Goal: Transaction & Acquisition: Book appointment/travel/reservation

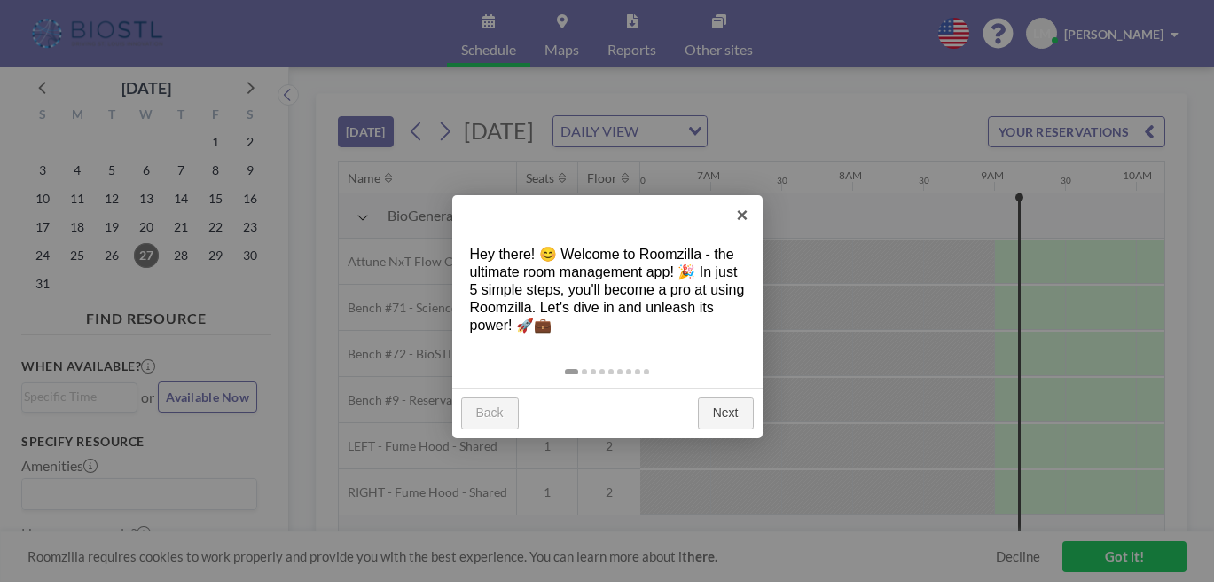
scroll to position [0, 980]
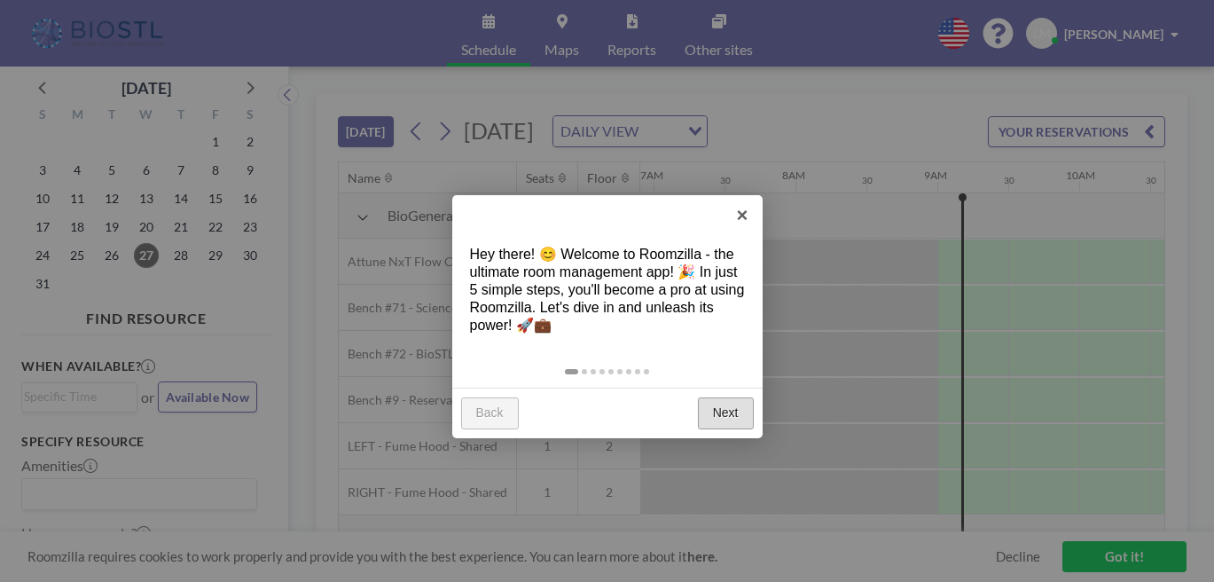
click at [732, 397] on link "Next" at bounding box center [726, 413] width 56 height 32
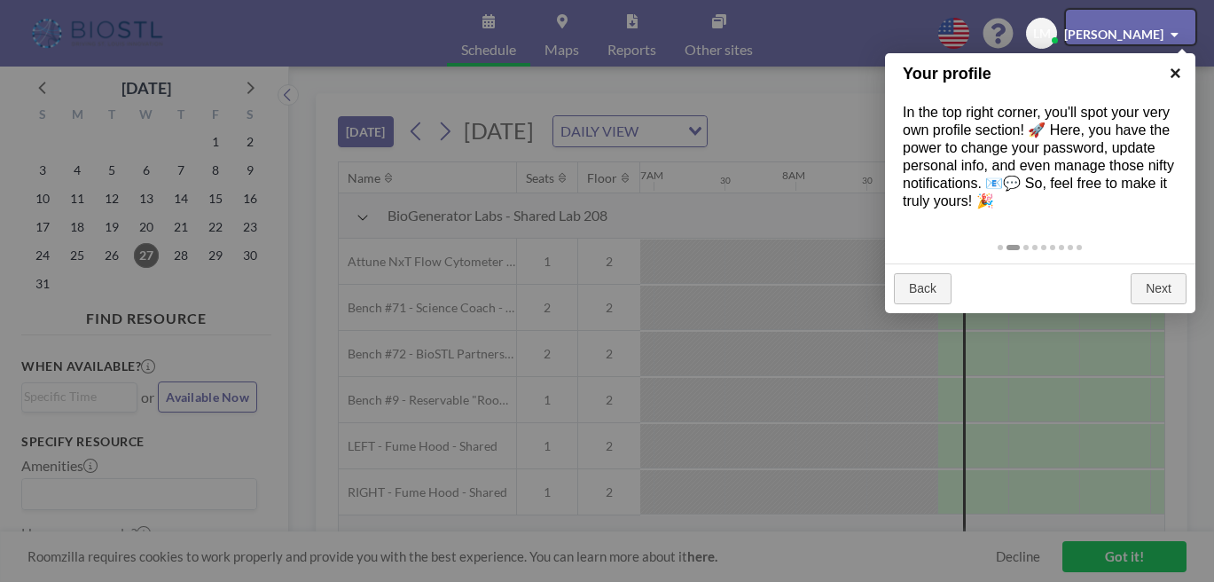
click at [1175, 70] on link "×" at bounding box center [1175, 73] width 40 height 40
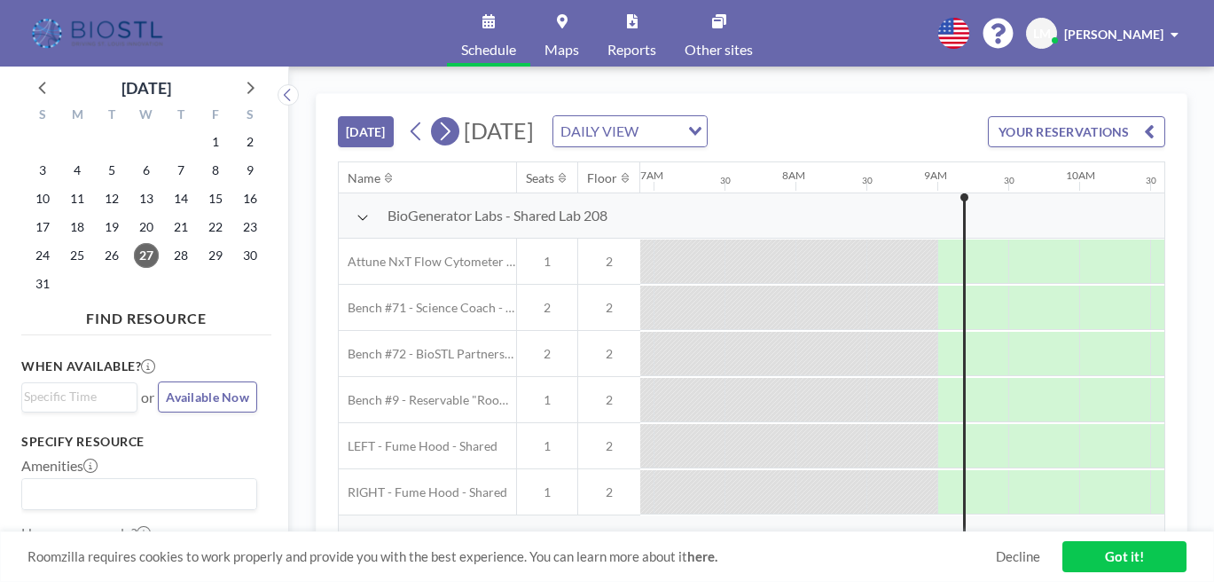
click at [436, 118] on icon at bounding box center [444, 131] width 17 height 27
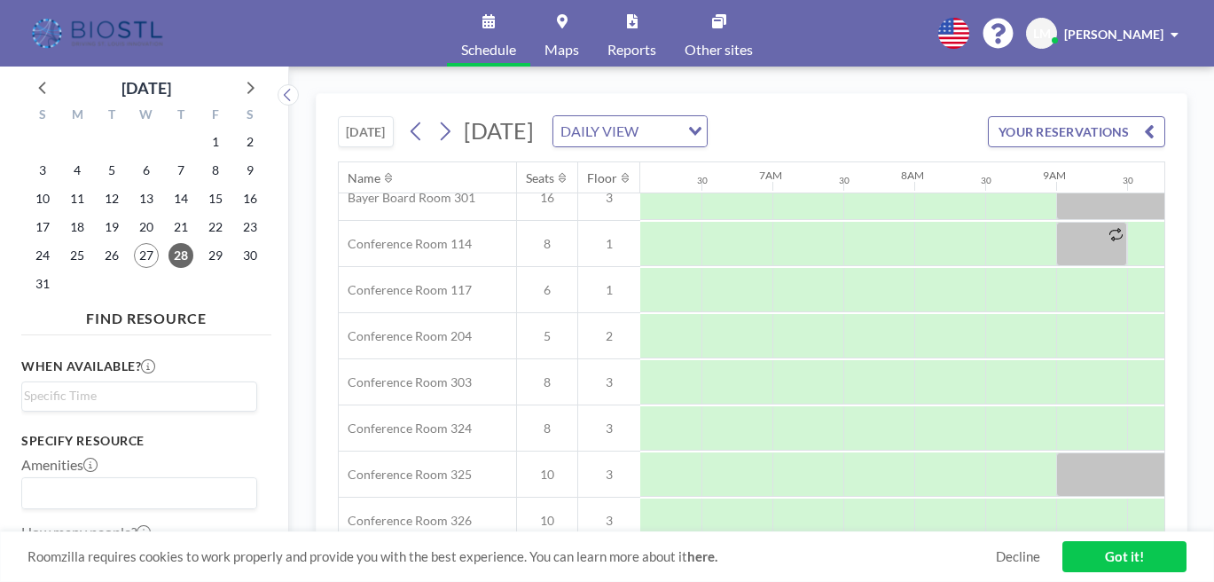
scroll to position [543, 861]
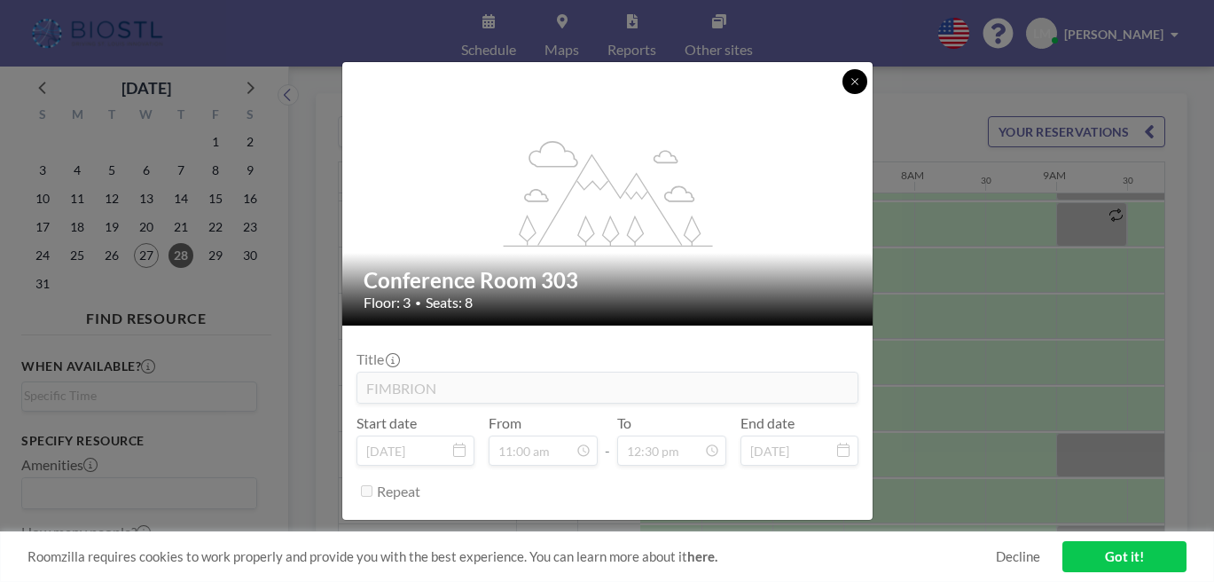
click at [849, 87] on icon at bounding box center [854, 81] width 11 height 11
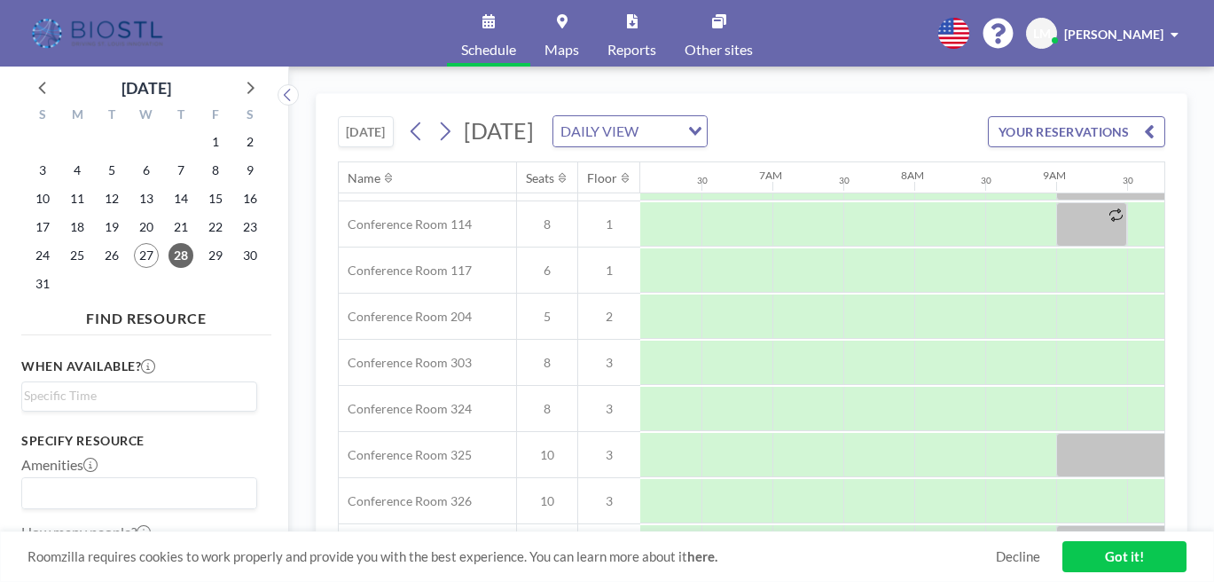
click at [1120, 116] on button "YOUR RESERVATIONS" at bounding box center [1076, 131] width 177 height 31
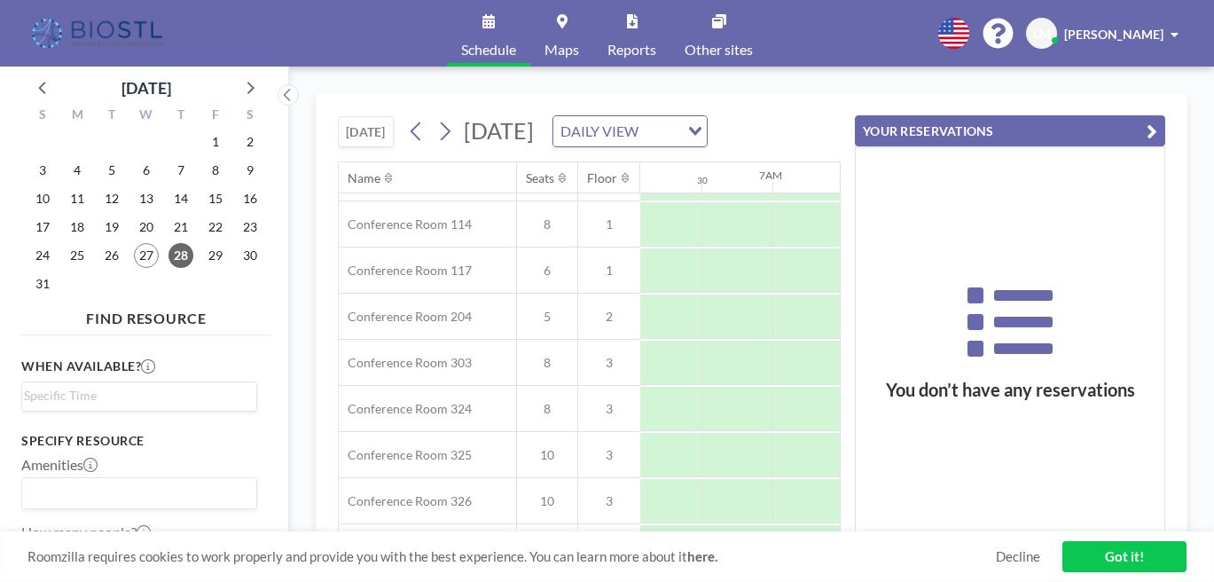
click at [1157, 121] on icon "button" at bounding box center [1151, 131] width 11 height 21
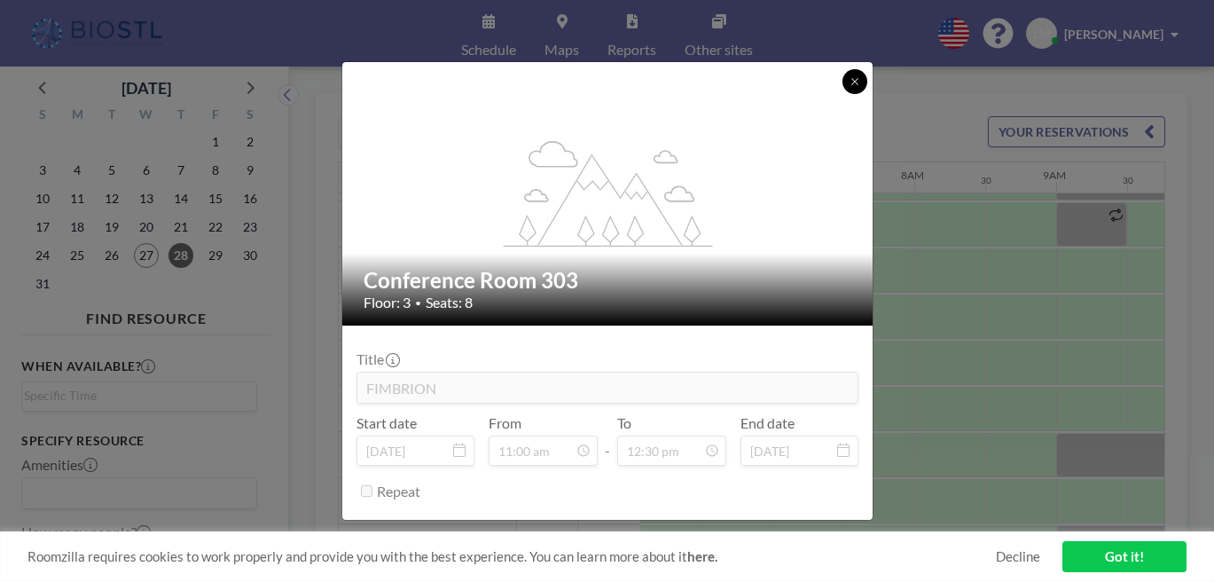
click at [842, 94] on button at bounding box center [854, 81] width 25 height 25
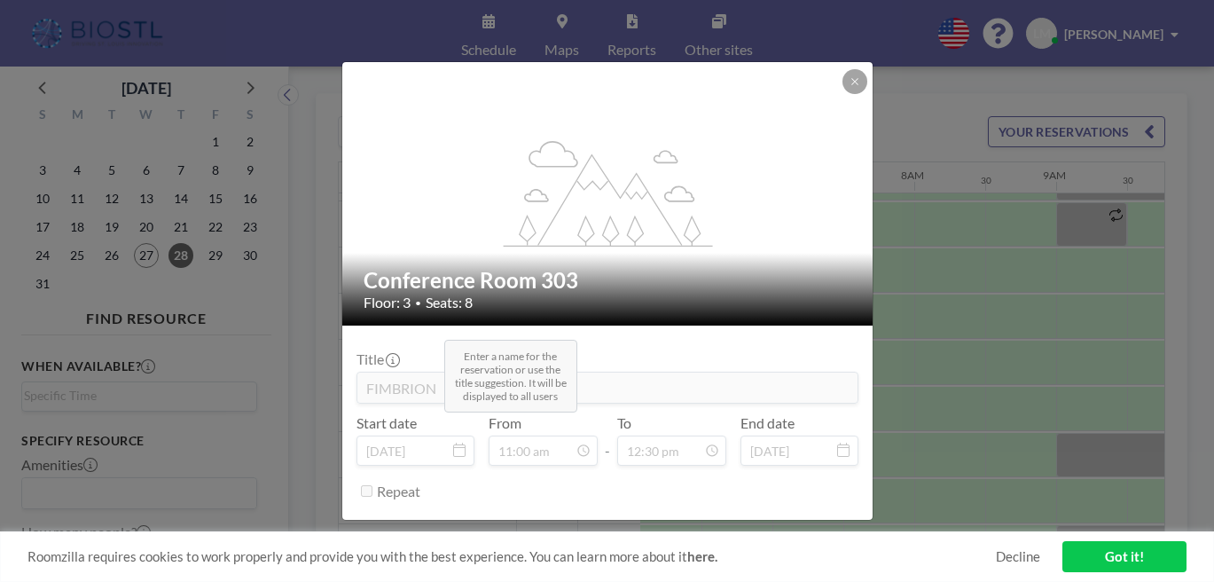
click at [400, 353] on icon at bounding box center [393, 360] width 14 height 14
click at [842, 94] on button at bounding box center [854, 81] width 25 height 25
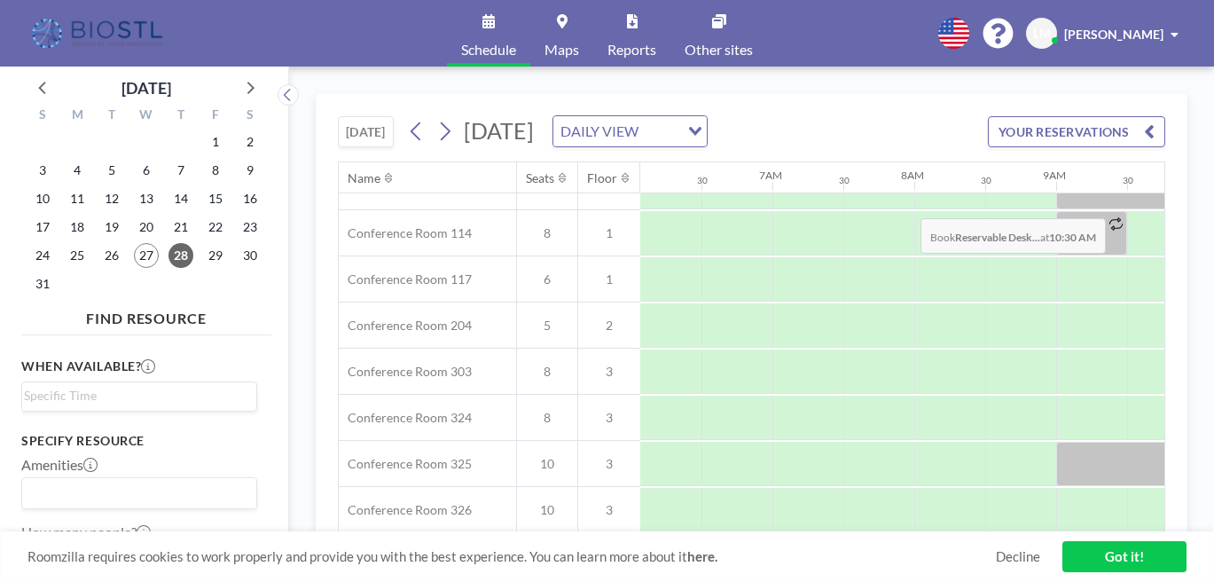
scroll to position [559, 861]
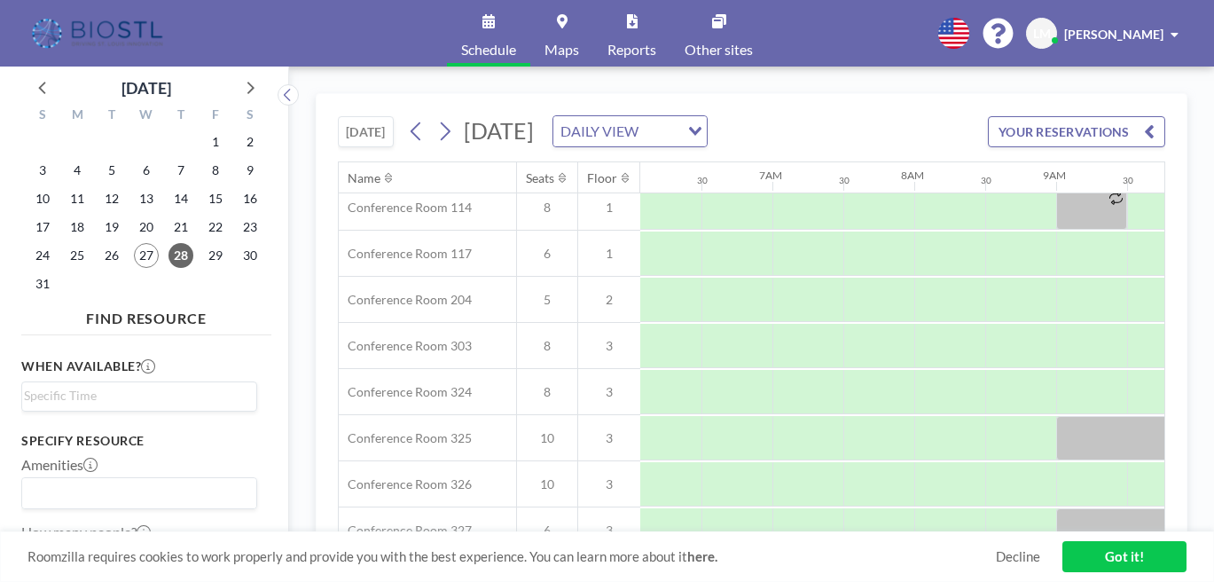
click at [1178, 28] on span at bounding box center [1174, 34] width 8 height 12
click at [1140, 76] on span "Profile" at bounding box center [1124, 85] width 37 height 18
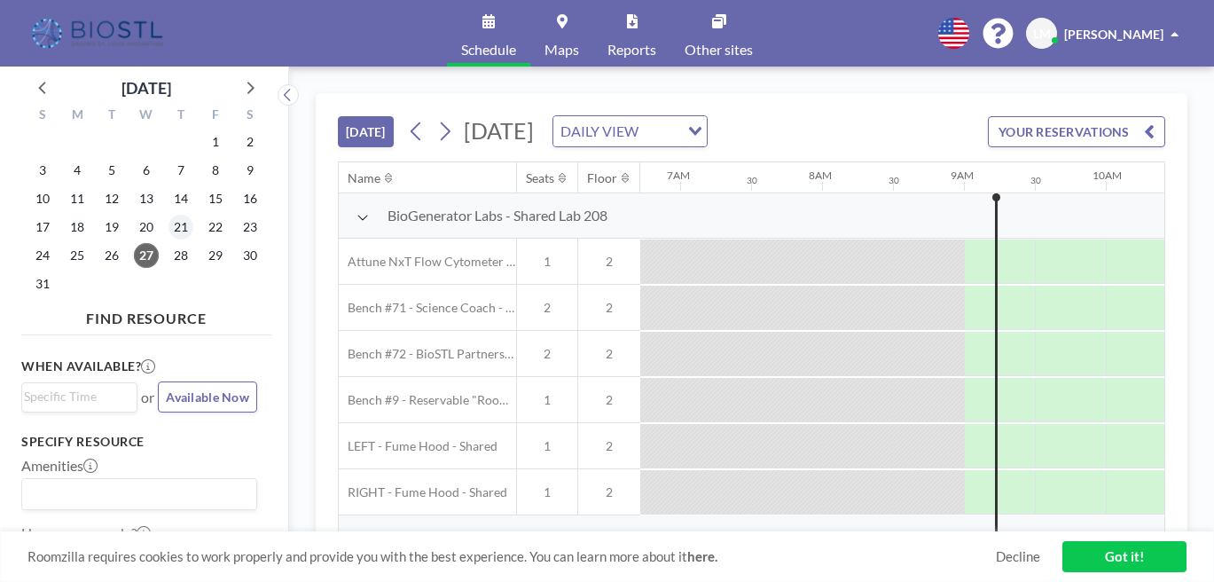
scroll to position [0, 980]
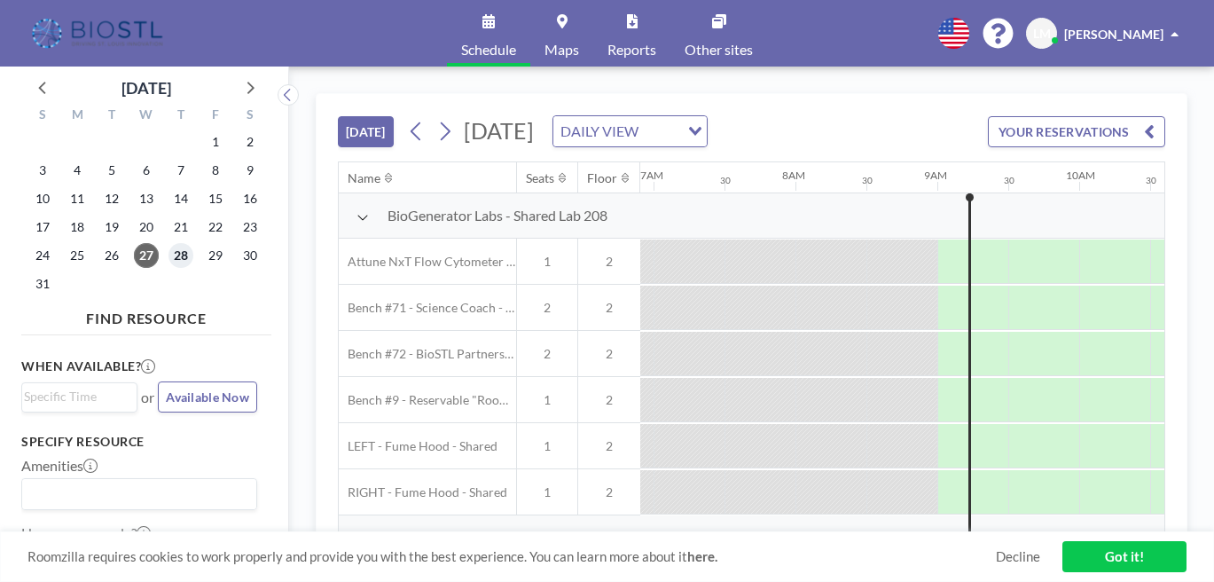
click at [168, 243] on span "28" at bounding box center [180, 255] width 25 height 25
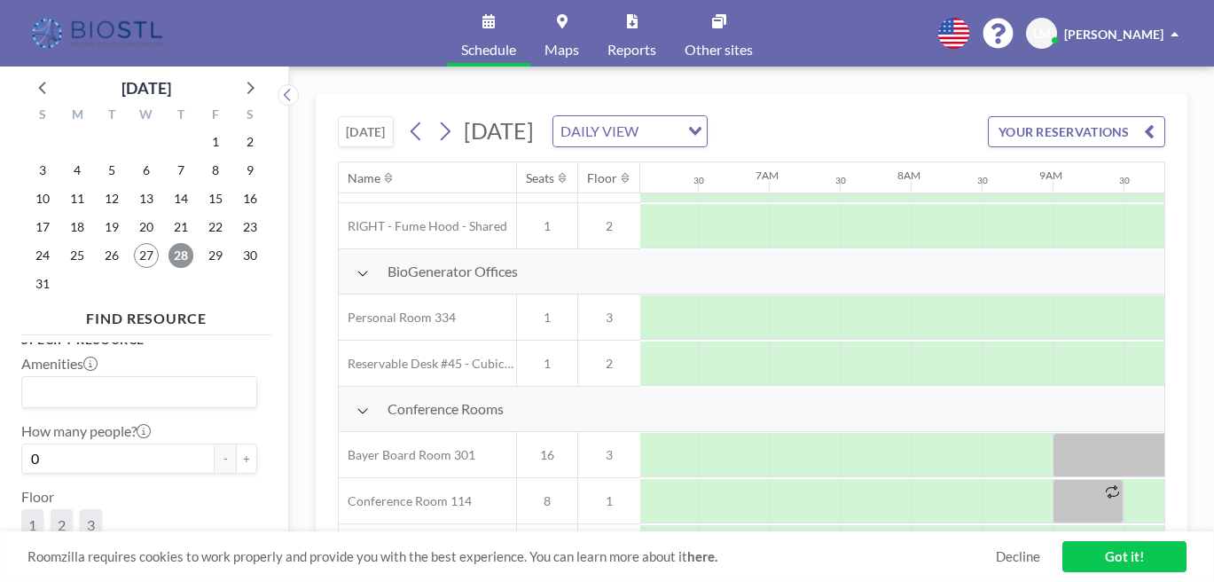
scroll to position [110, 0]
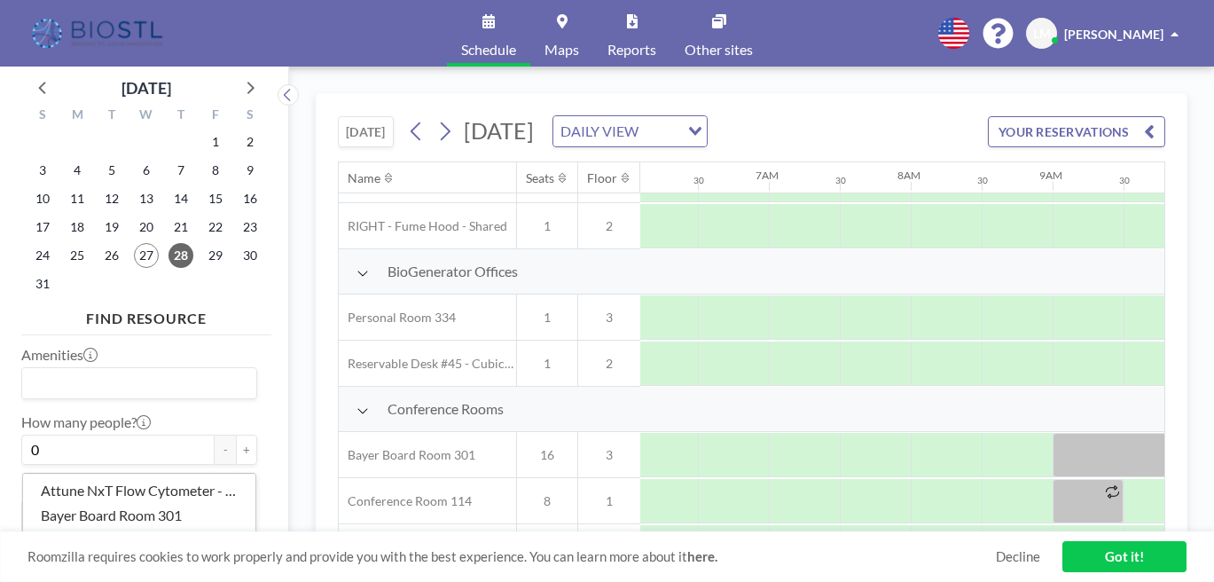
type input "fimbrion"
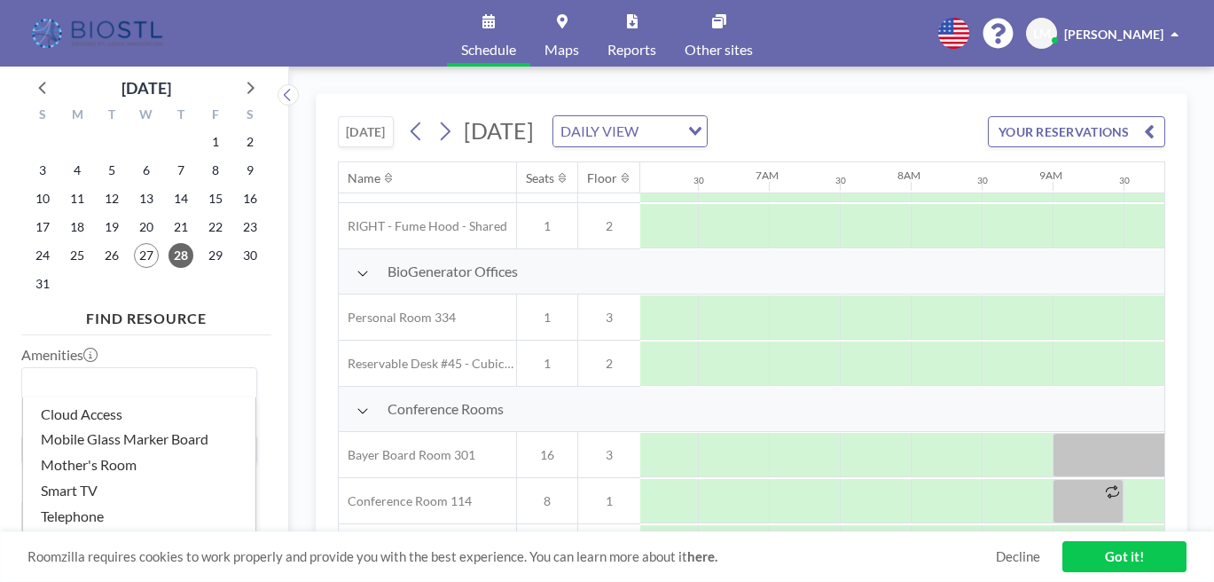
click at [118, 371] on input "Search for option" at bounding box center [135, 382] width 223 height 23
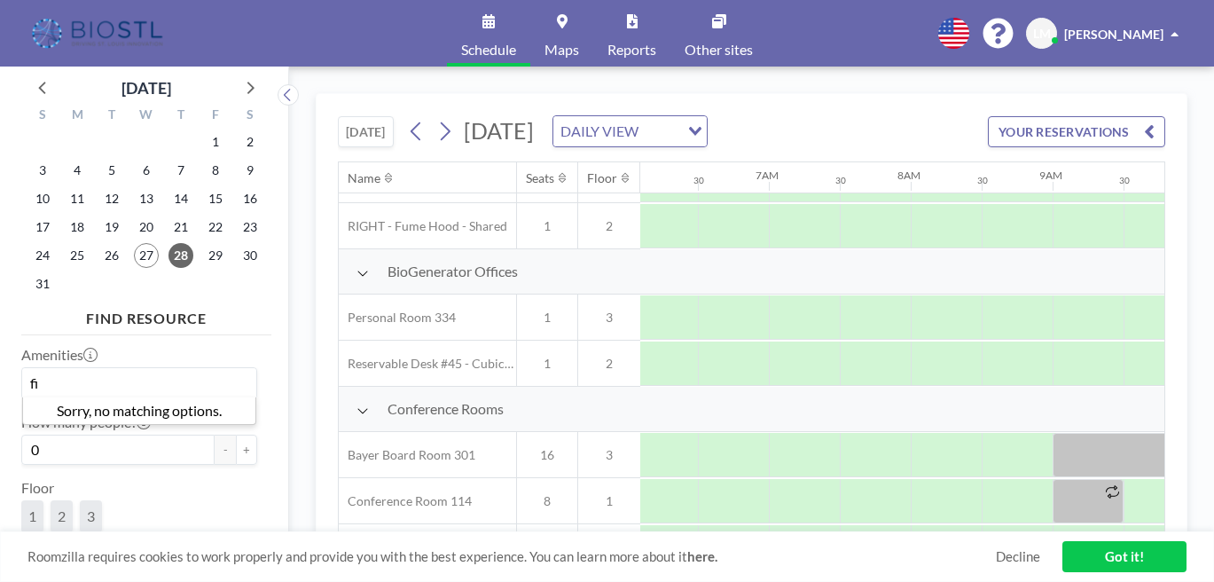
type input "f"
drag, startPoint x: 106, startPoint y: 526, endPoint x: -7, endPoint y: 526, distance: 113.5
click at [0, 526] on html "Schedule Maps Reports Other sites English Polski 日本語 Española LM Laurel Mcgrane…" at bounding box center [607, 291] width 1214 height 582
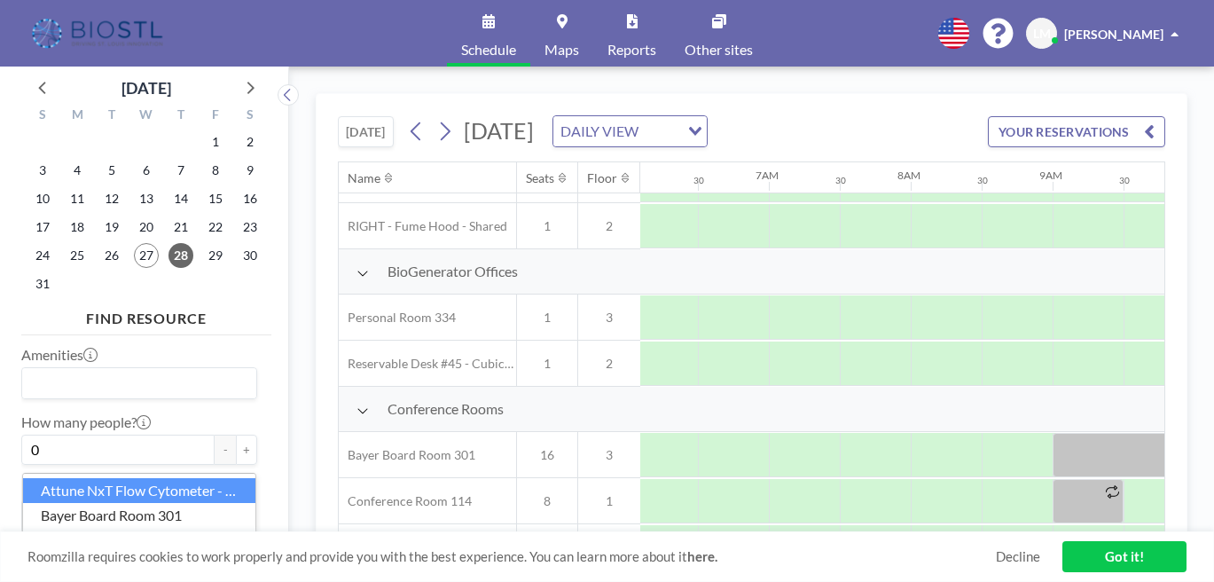
click at [178, 413] on div "How many people? 0 - +" at bounding box center [139, 438] width 236 height 51
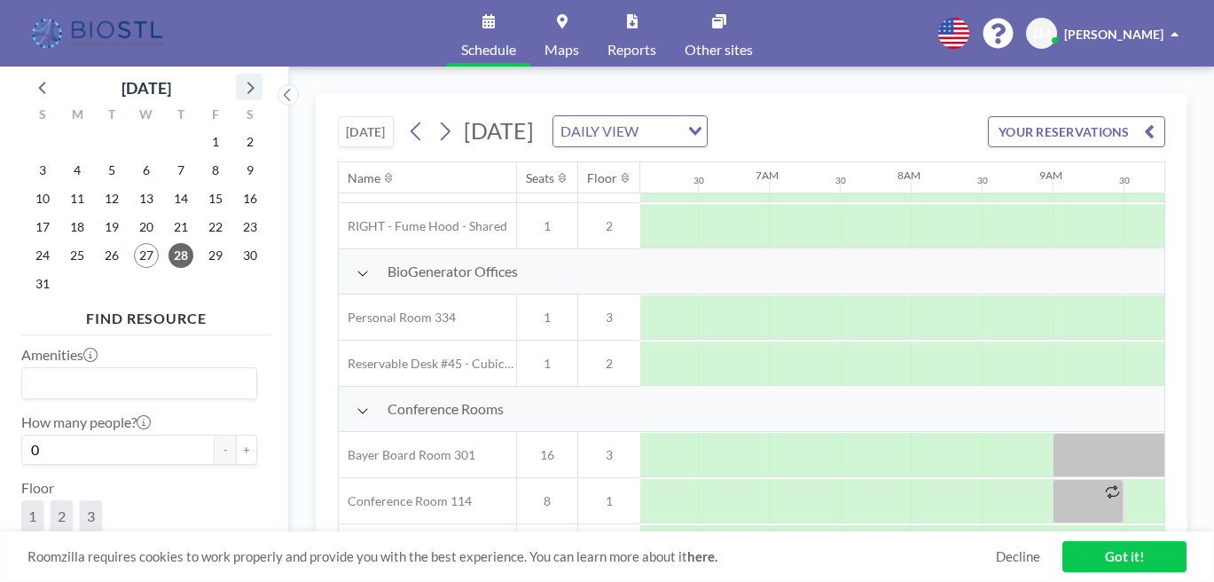
click at [238, 78] on icon at bounding box center [249, 86] width 23 height 23
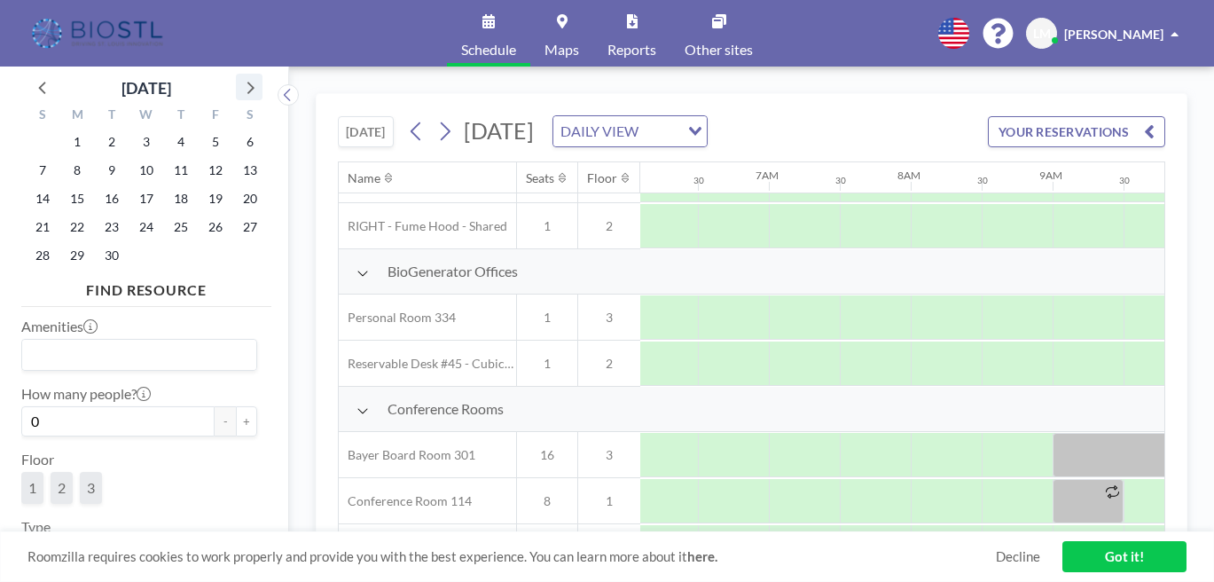
scroll to position [85, 0]
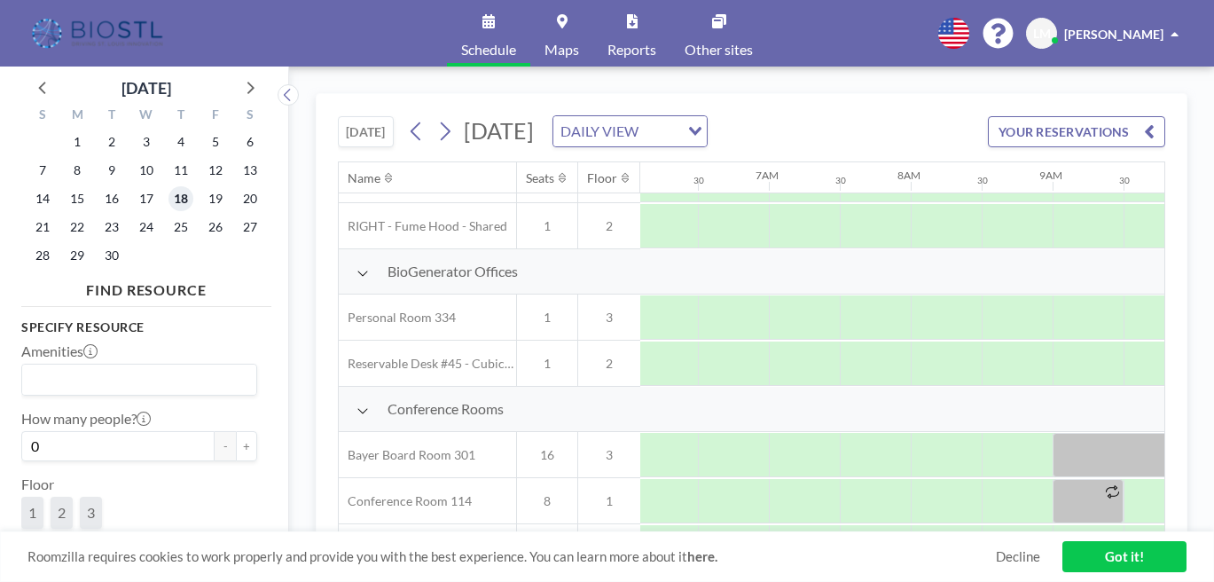
click at [168, 186] on span "18" at bounding box center [180, 198] width 25 height 25
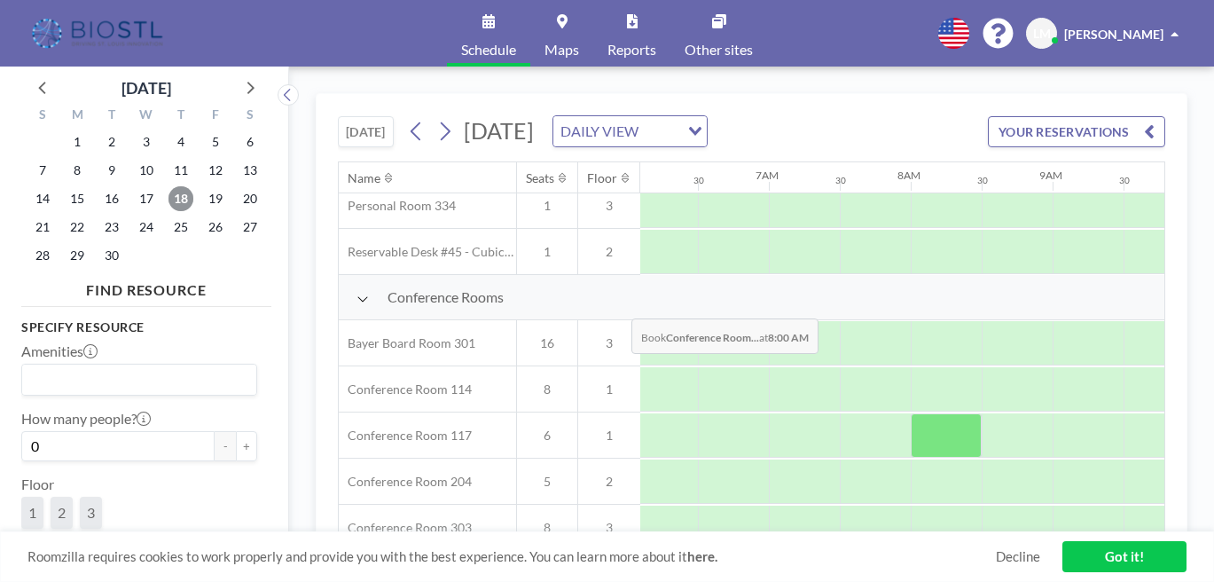
scroll to position [380, 864]
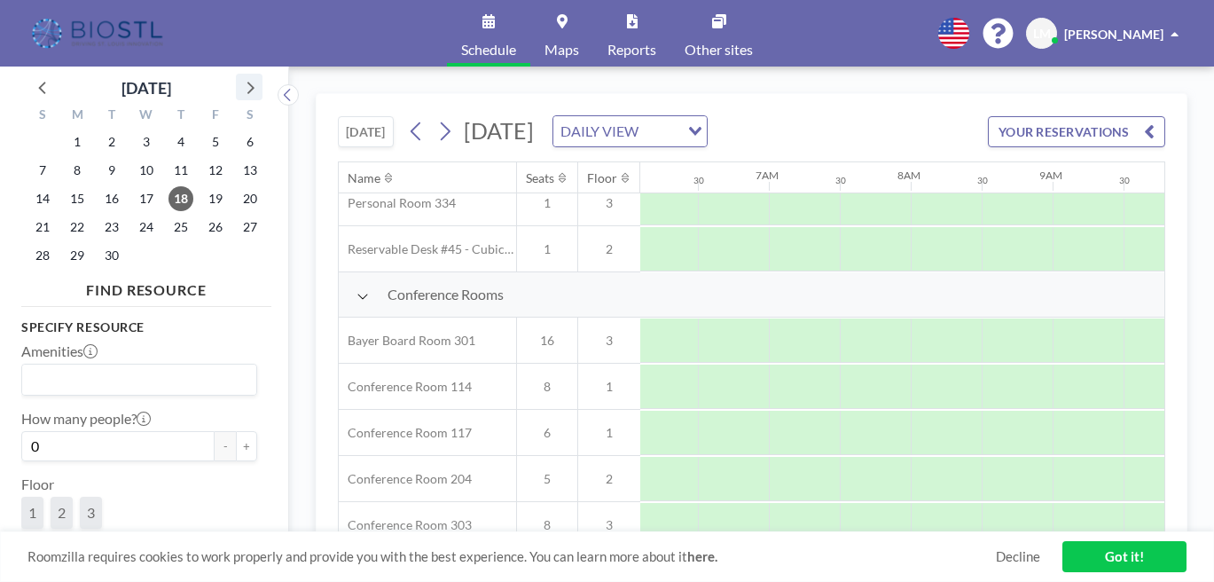
click at [238, 75] on icon at bounding box center [249, 86] width 23 height 23
click at [134, 215] on span "22" at bounding box center [146, 227] width 25 height 25
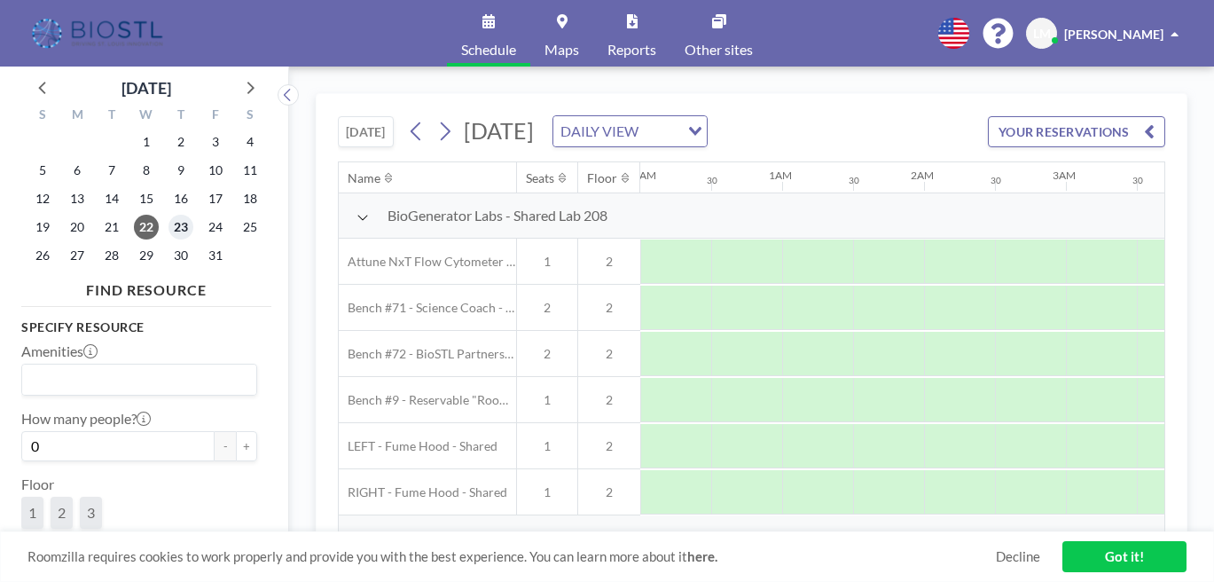
scroll to position [0, 328]
click at [168, 215] on span "23" at bounding box center [180, 227] width 25 height 25
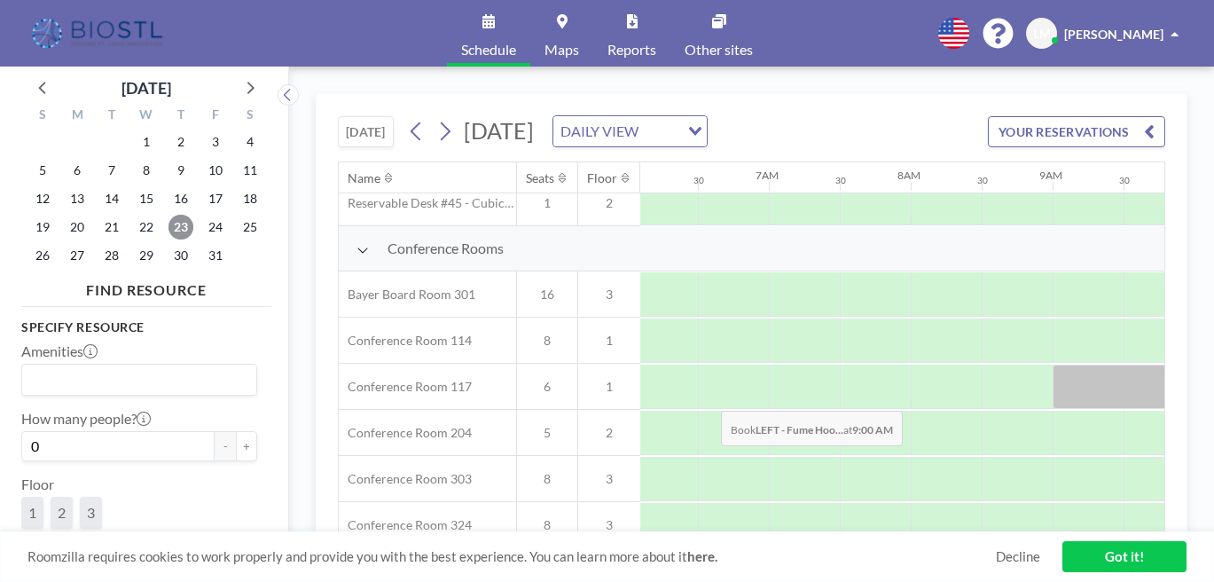
scroll to position [430, 864]
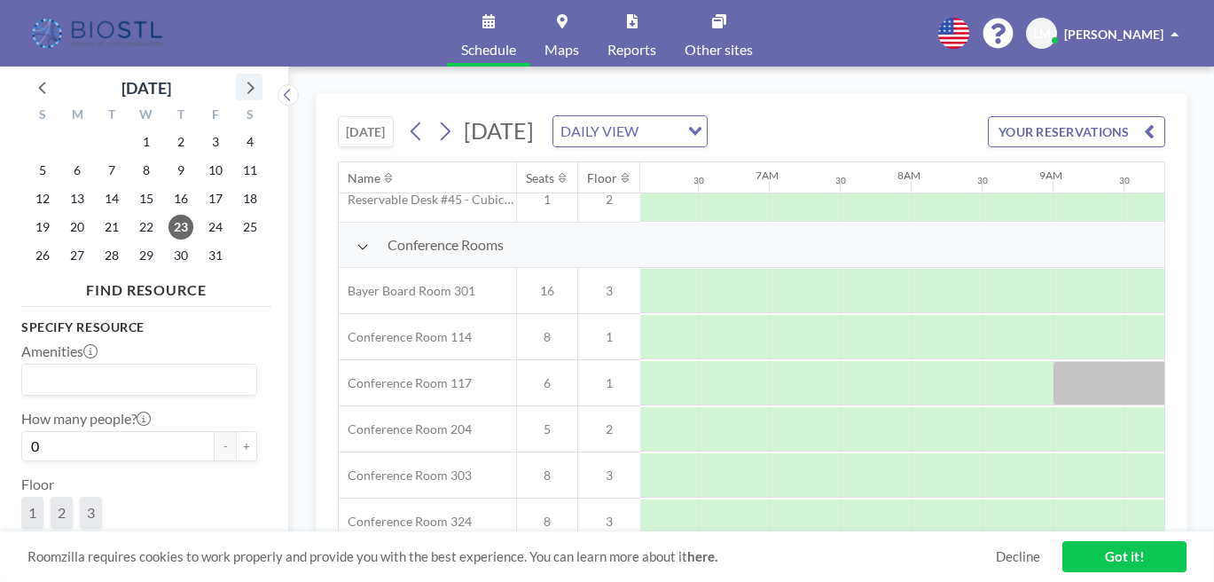
click at [247, 82] on icon at bounding box center [250, 88] width 7 height 12
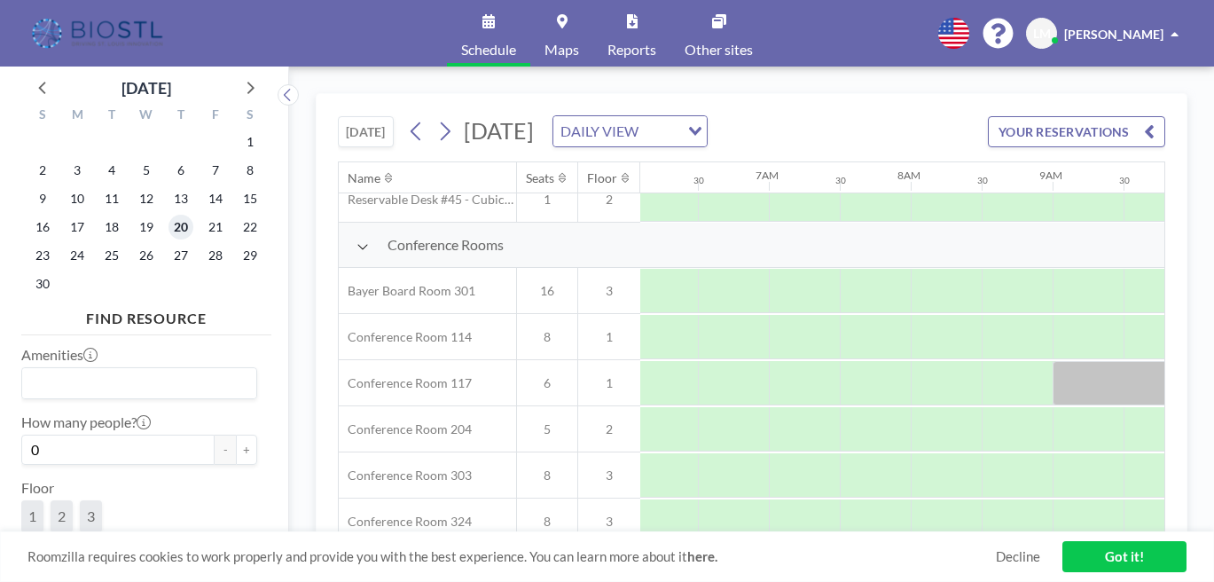
click at [168, 215] on span "20" at bounding box center [180, 227] width 25 height 25
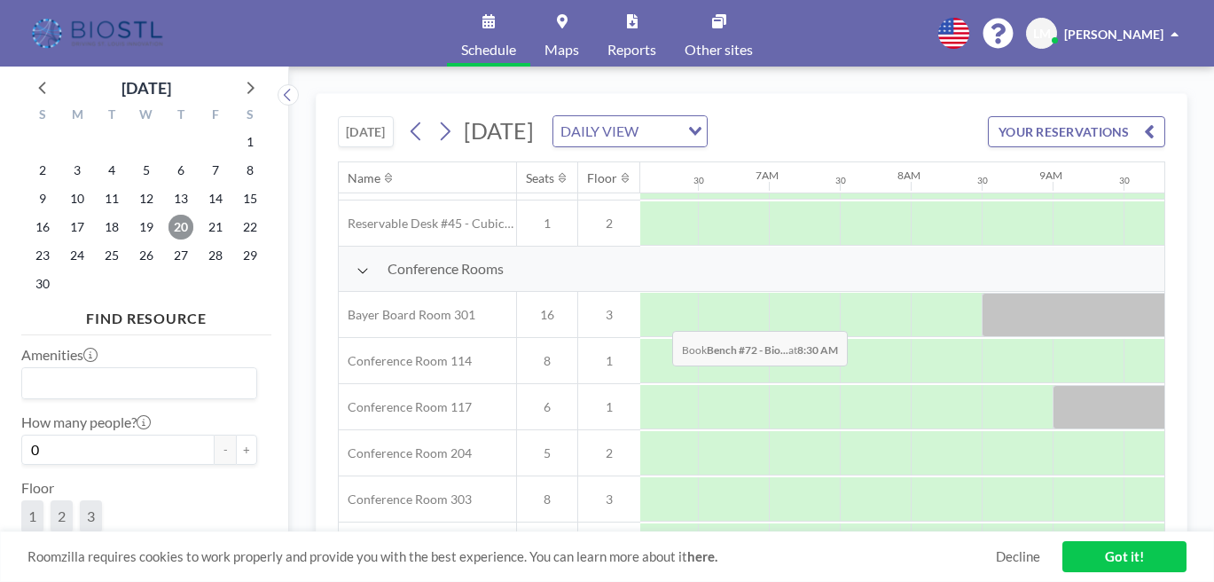
scroll to position [454, 864]
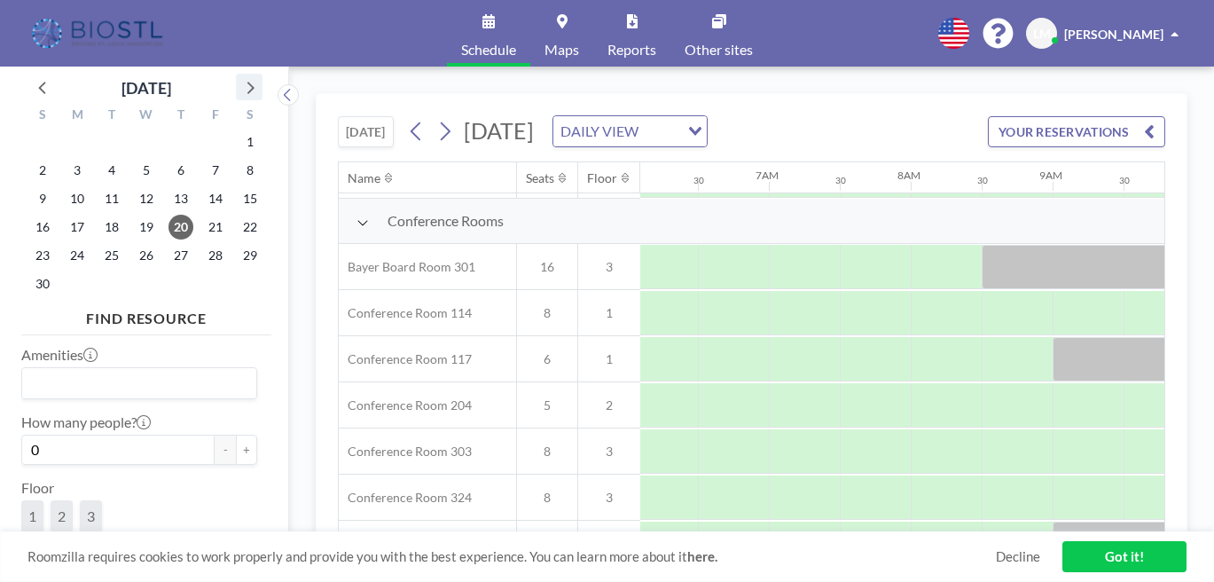
click at [238, 75] on icon at bounding box center [249, 86] width 23 height 23
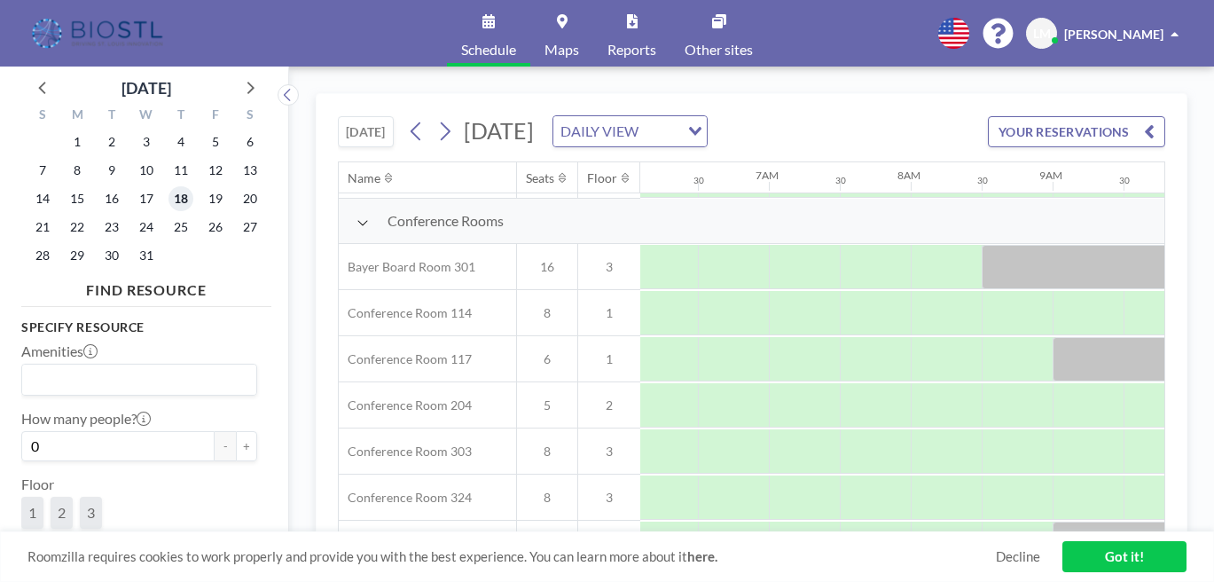
click at [168, 186] on span "18" at bounding box center [180, 198] width 25 height 25
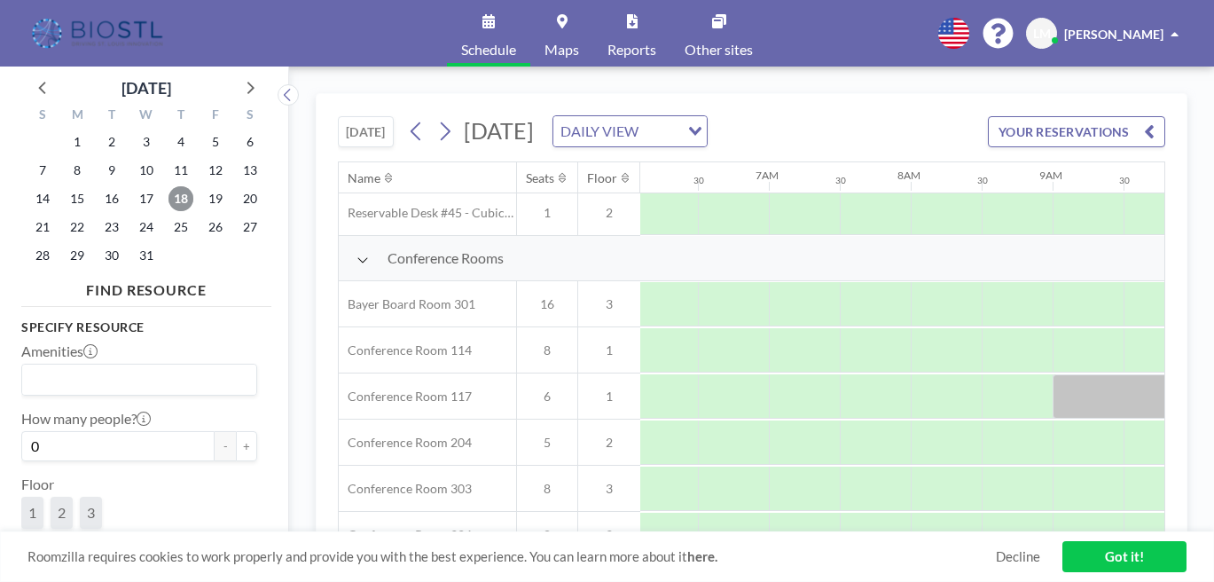
scroll to position [423, 864]
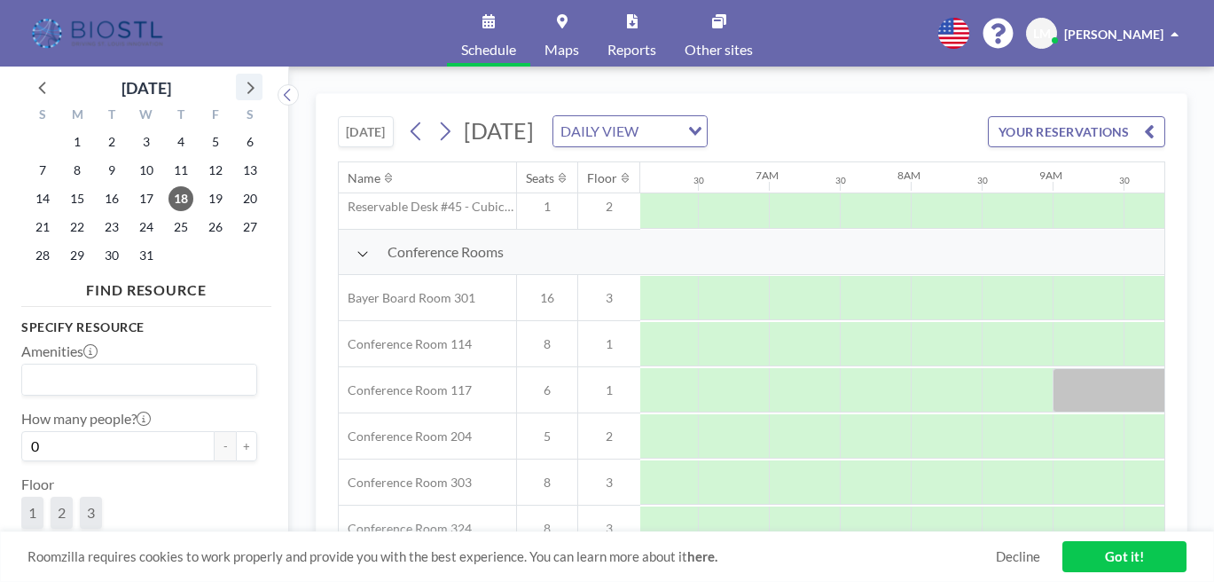
click at [247, 82] on icon at bounding box center [250, 88] width 7 height 12
click at [203, 186] on span "16" at bounding box center [215, 198] width 25 height 25
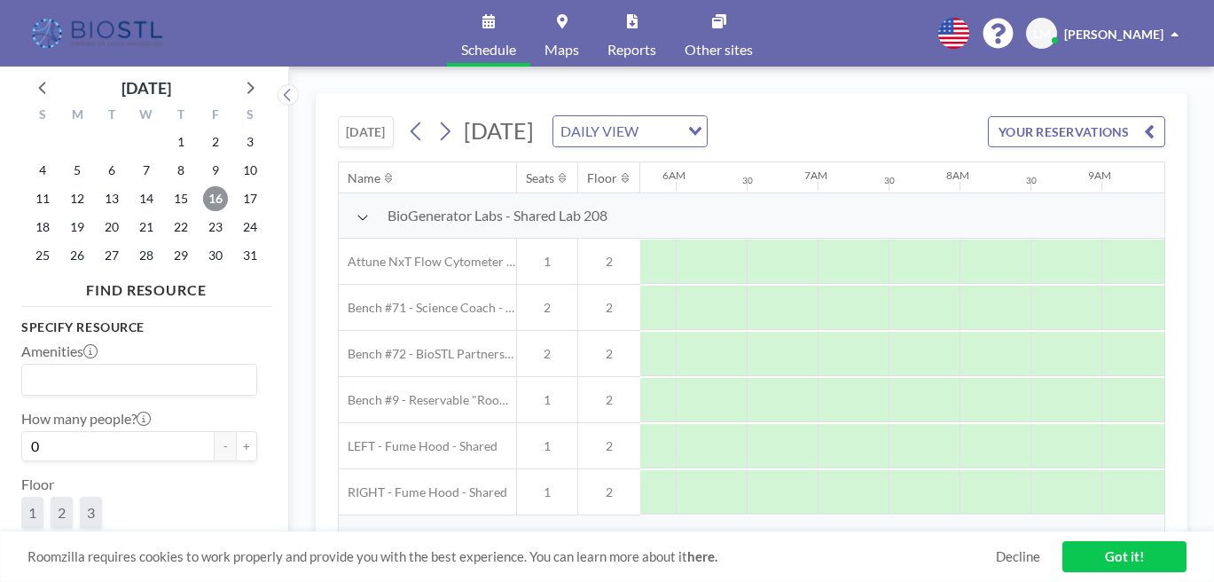
scroll to position [0, 864]
click at [168, 186] on span "15" at bounding box center [180, 198] width 25 height 25
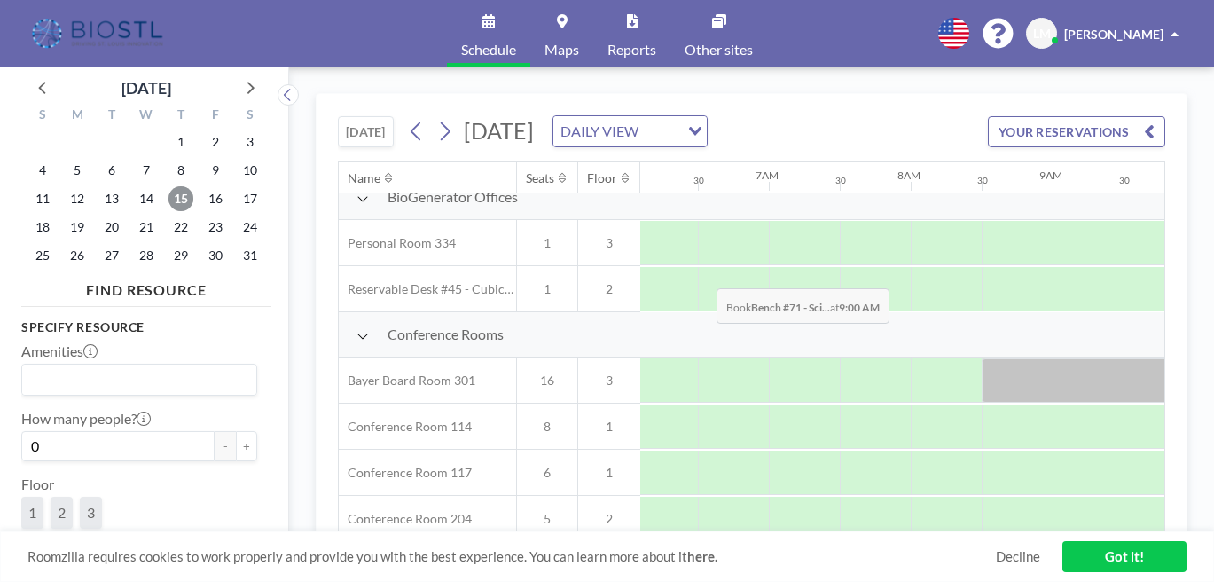
scroll to position [355, 864]
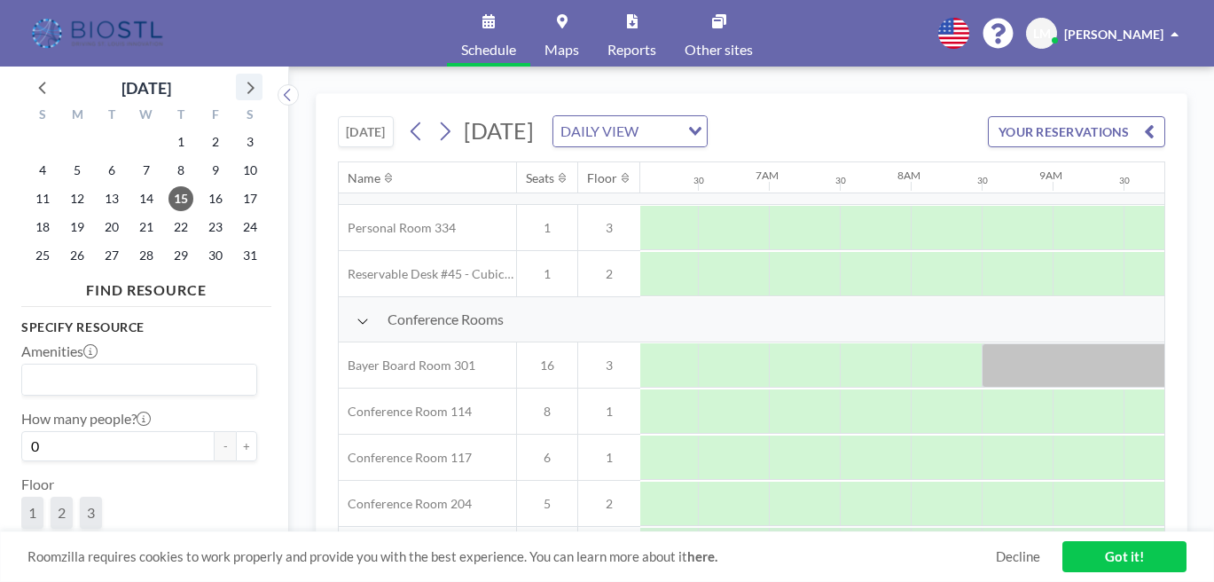
click at [238, 79] on icon at bounding box center [249, 86] width 23 height 23
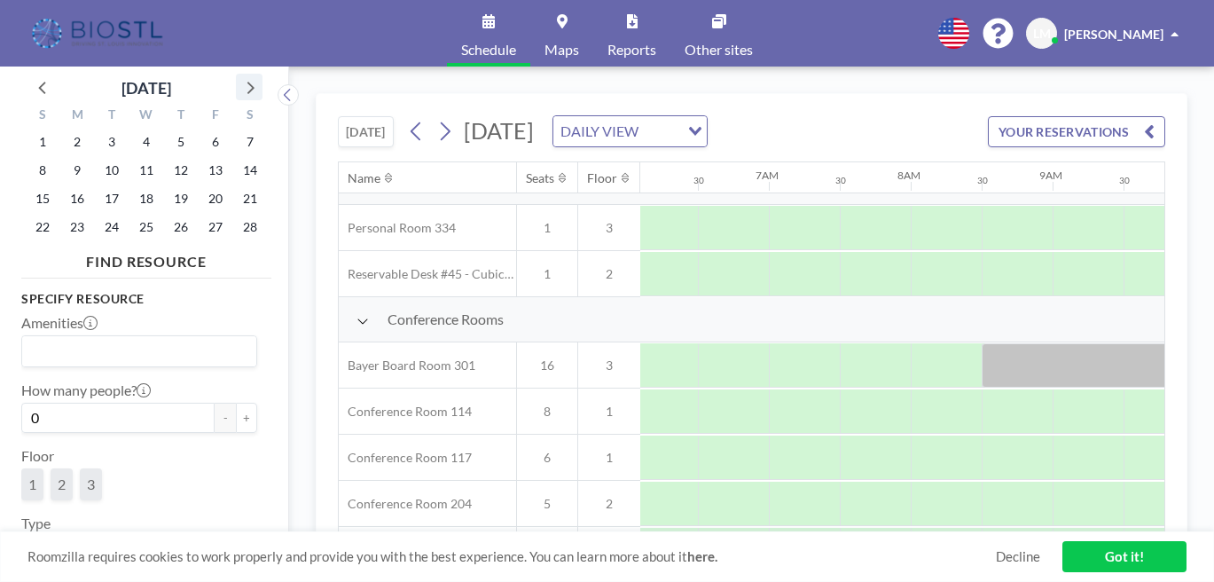
scroll to position [60, 0]
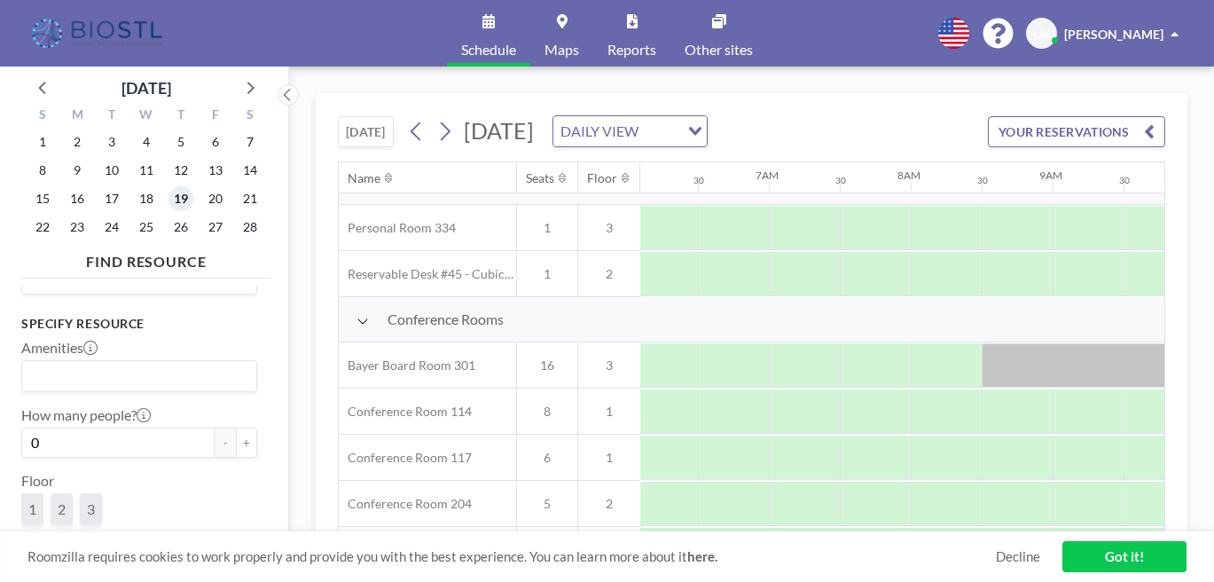
click at [168, 186] on span "19" at bounding box center [180, 198] width 25 height 25
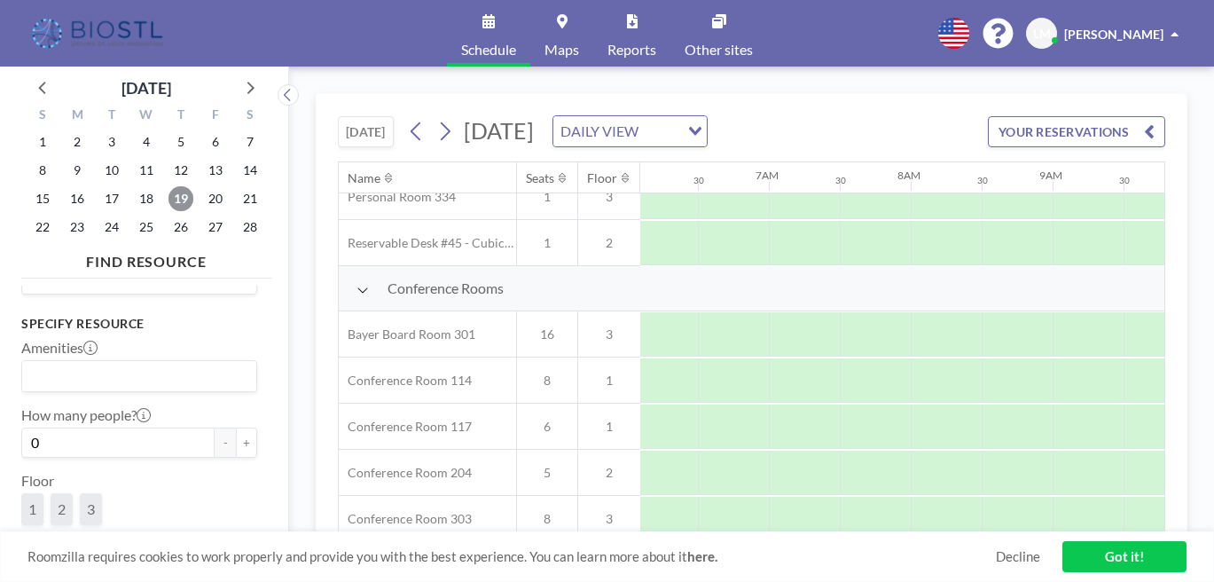
scroll to position [393, 864]
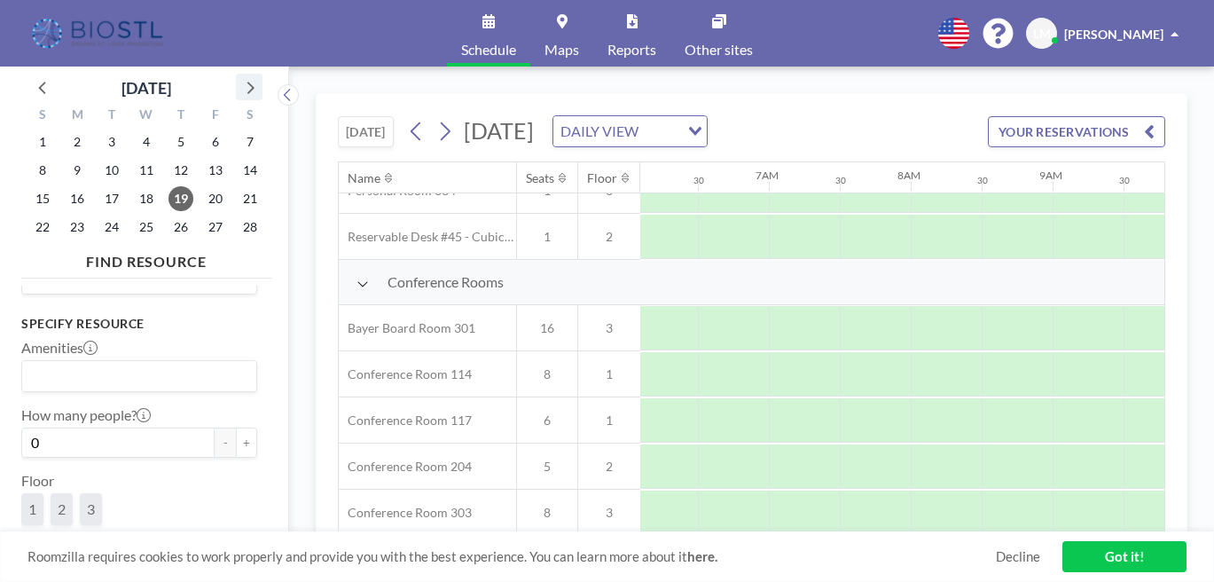
click at [247, 82] on icon at bounding box center [250, 88] width 7 height 12
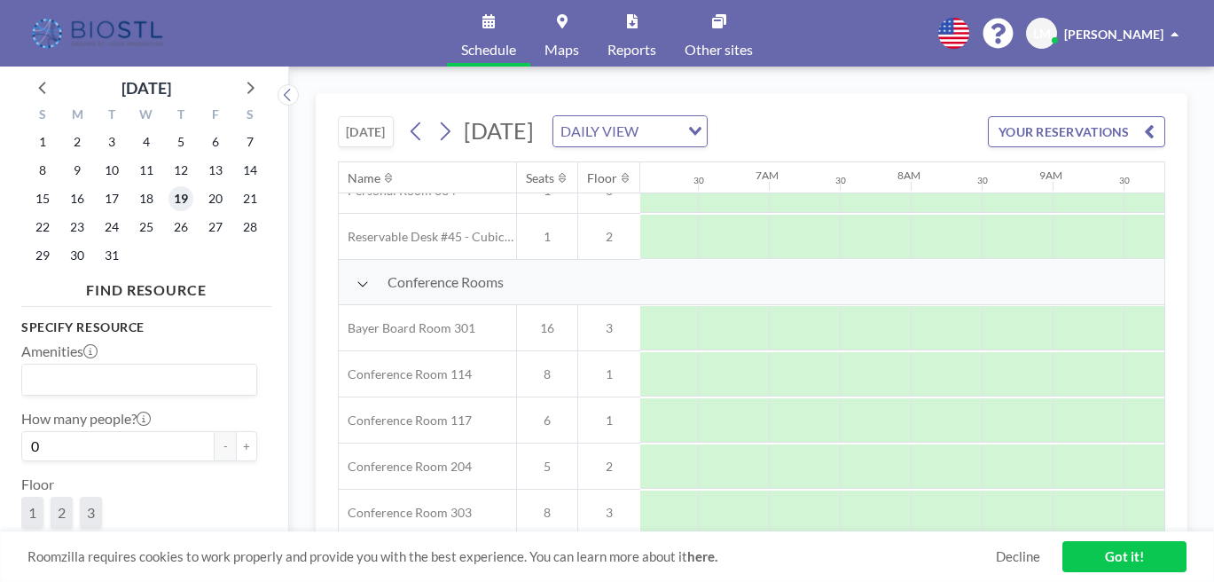
click at [168, 186] on span "19" at bounding box center [180, 198] width 25 height 25
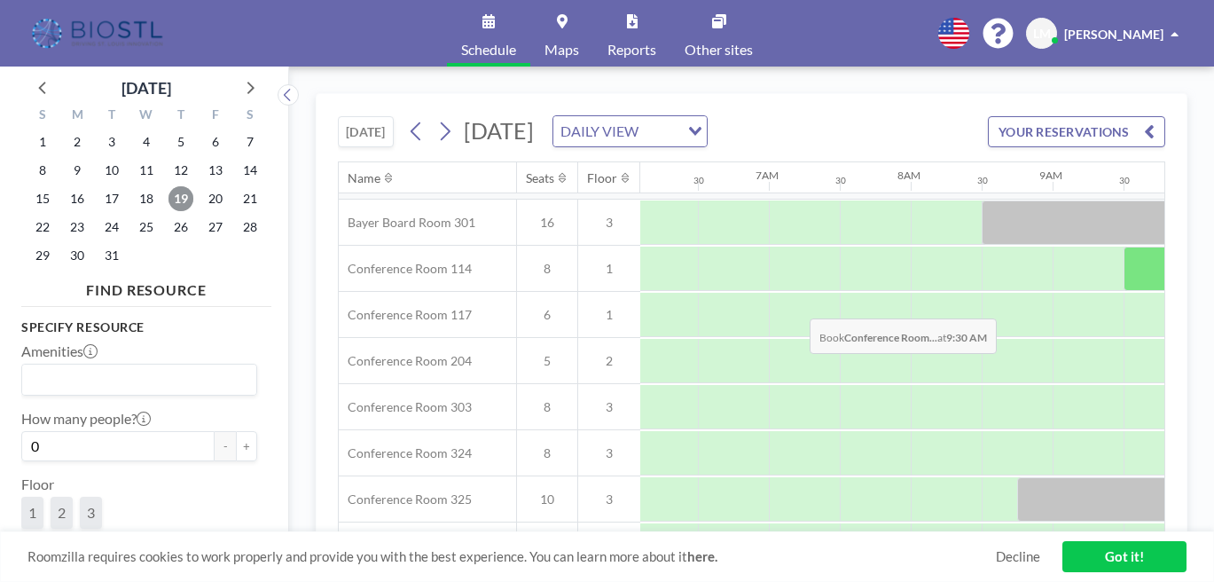
scroll to position [496, 864]
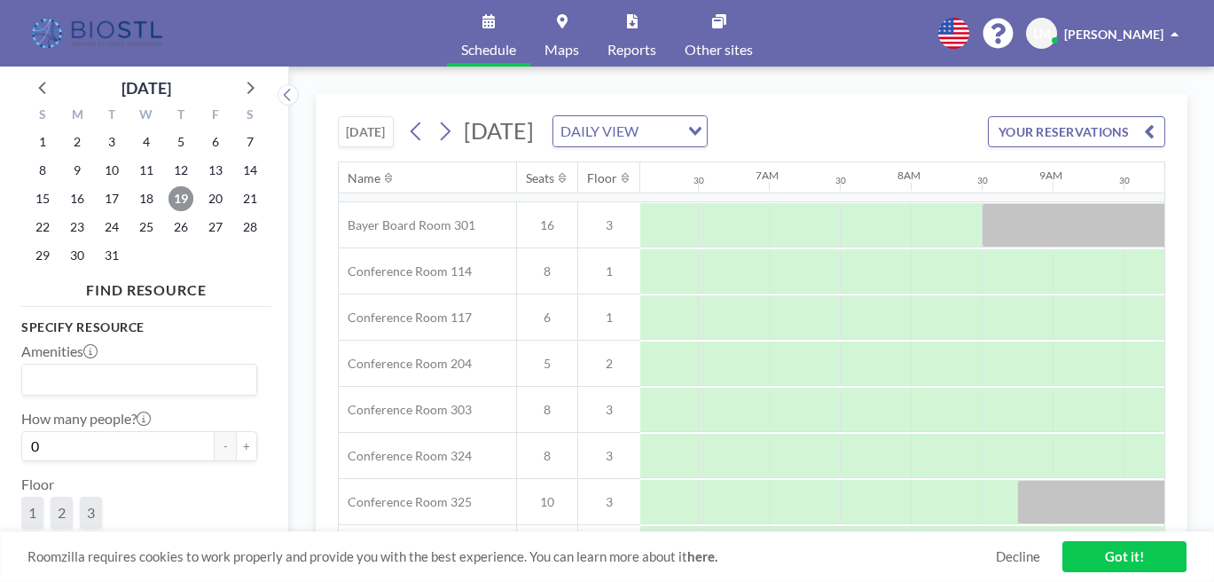
click at [168, 186] on span "19" at bounding box center [180, 198] width 25 height 25
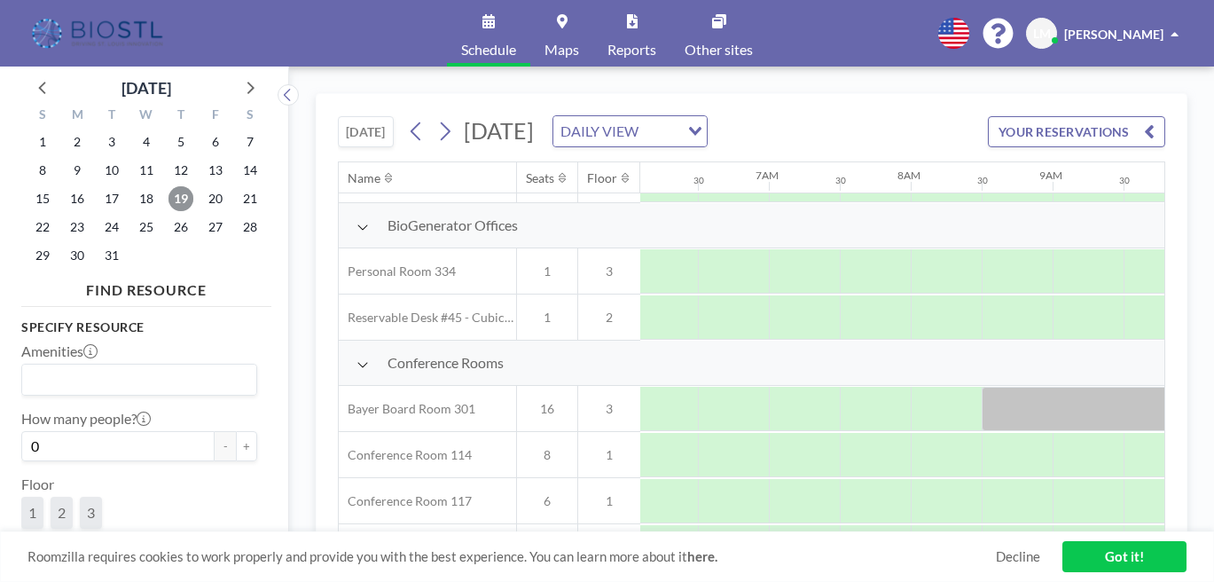
scroll to position [313, 864]
click at [168, 158] on span "12" at bounding box center [180, 170] width 25 height 25
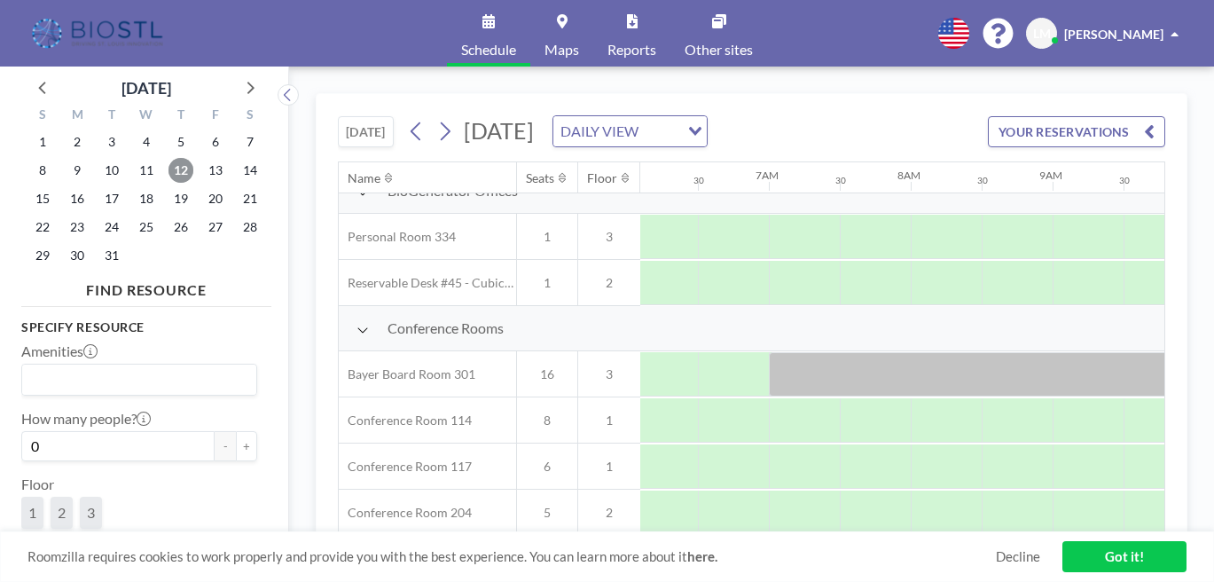
scroll to position [352, 864]
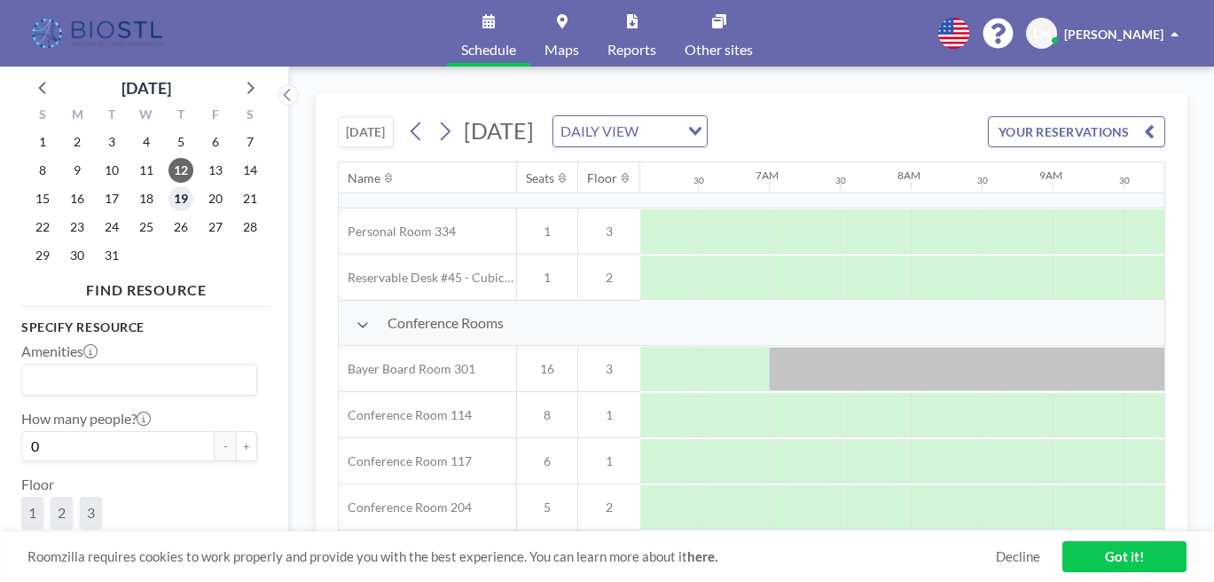
click at [168, 186] on span "19" at bounding box center [180, 198] width 25 height 25
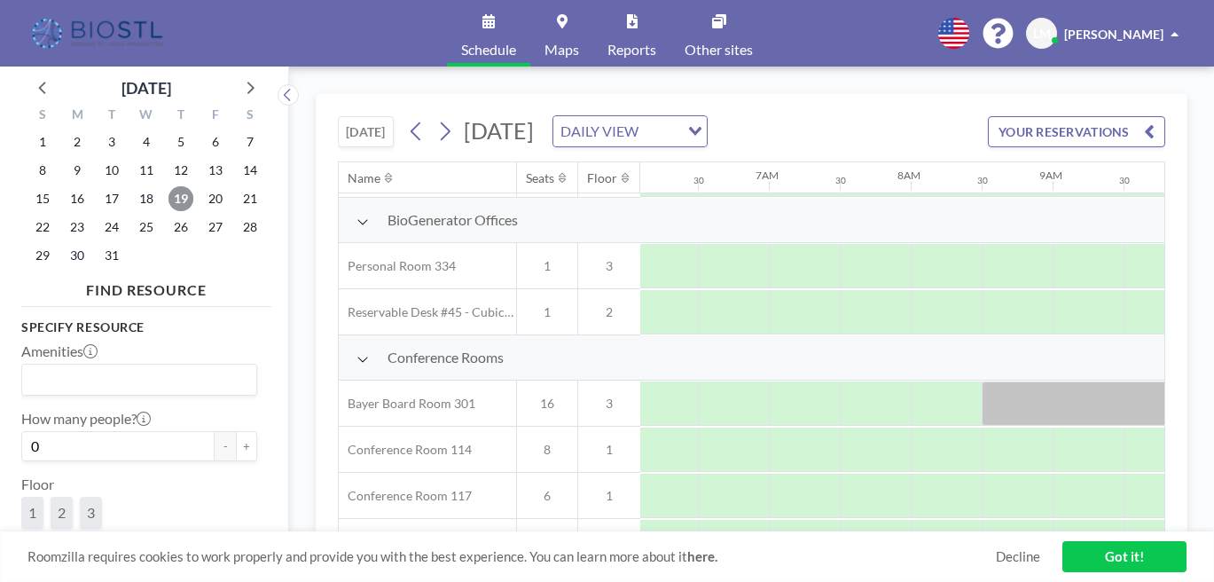
scroll to position [318, 864]
click at [38, 75] on icon at bounding box center [43, 86] width 23 height 23
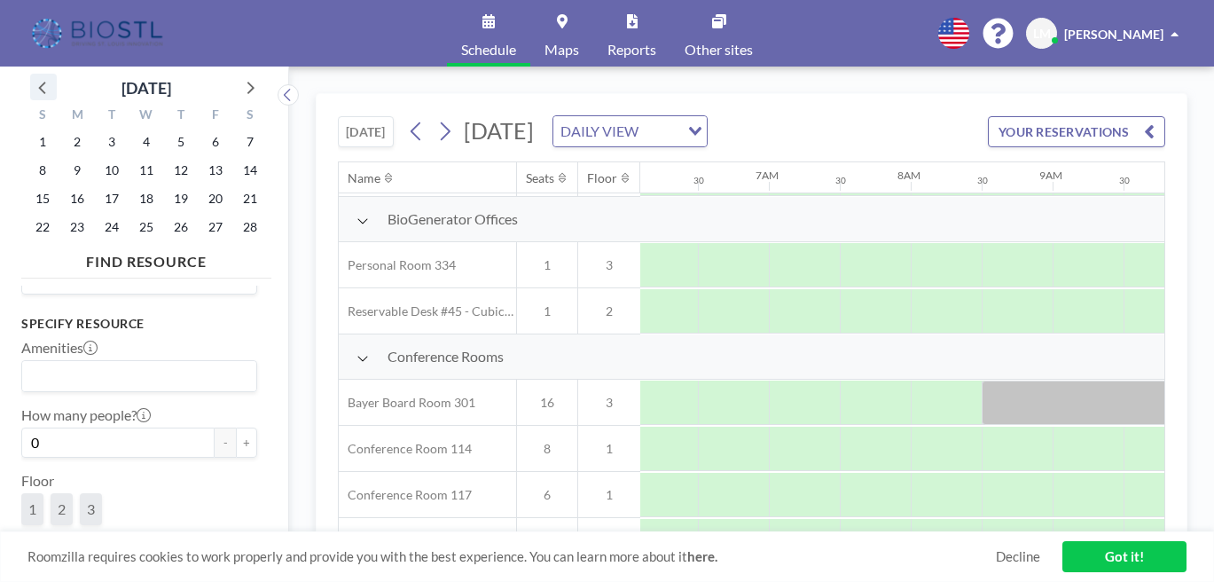
click at [39, 75] on icon at bounding box center [43, 86] width 23 height 23
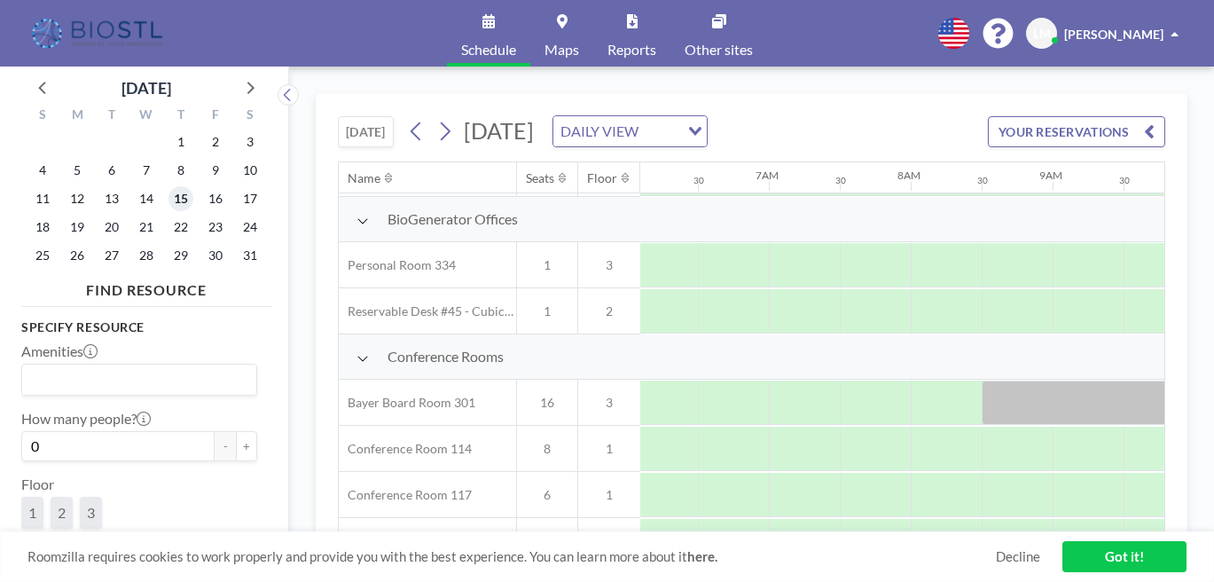
click at [168, 186] on span "15" at bounding box center [180, 198] width 25 height 25
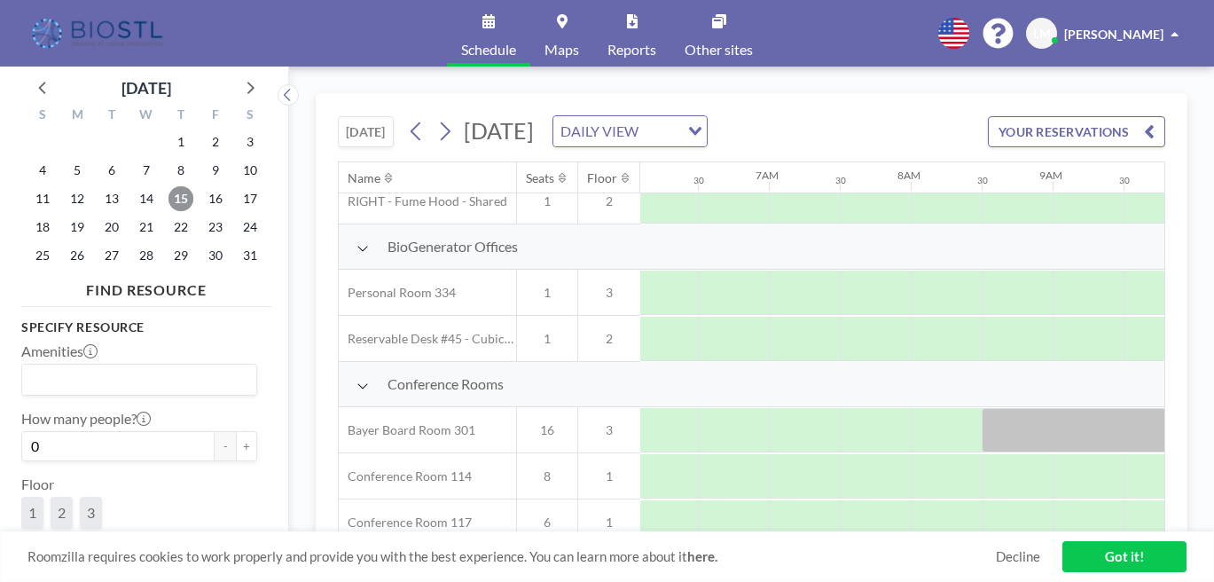
scroll to position [303, 864]
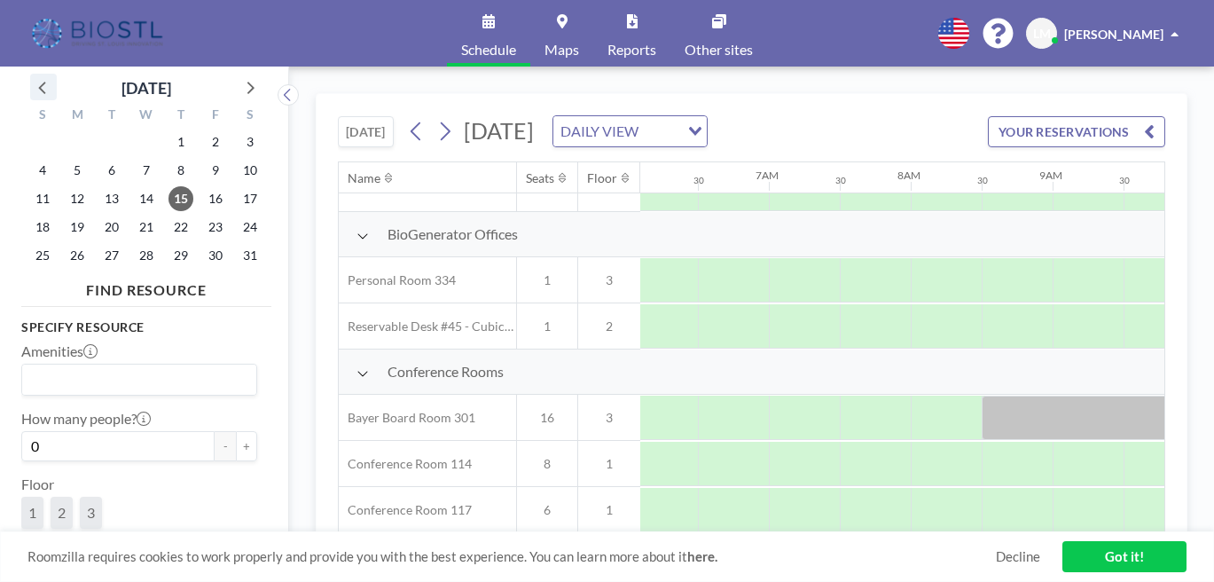
click at [40, 75] on icon at bounding box center [43, 86] width 23 height 23
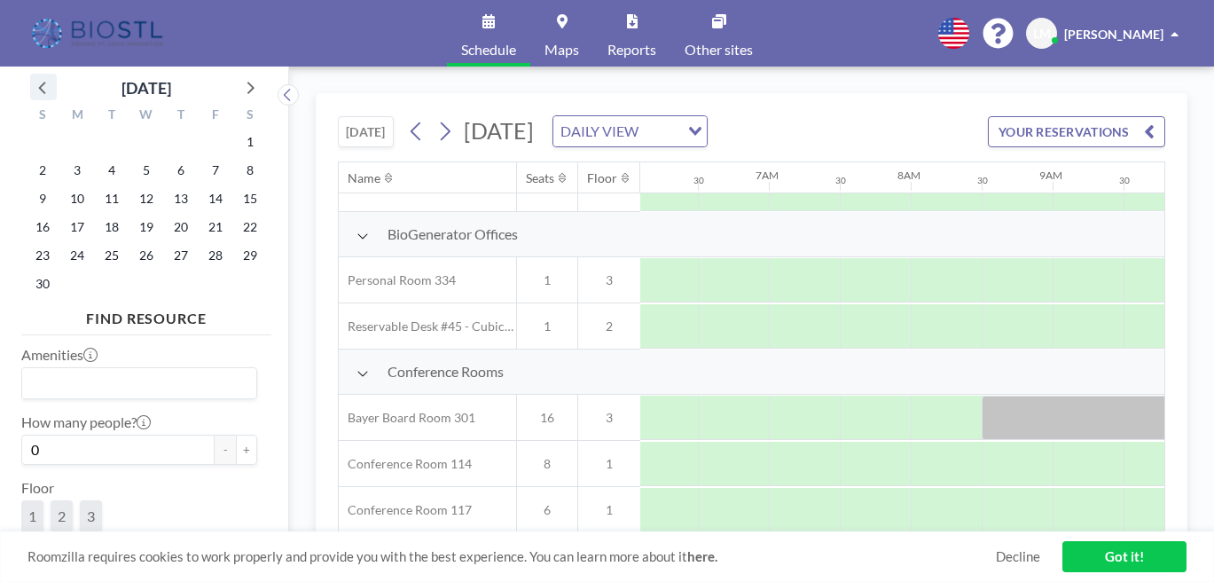
click at [40, 75] on icon at bounding box center [43, 86] width 23 height 23
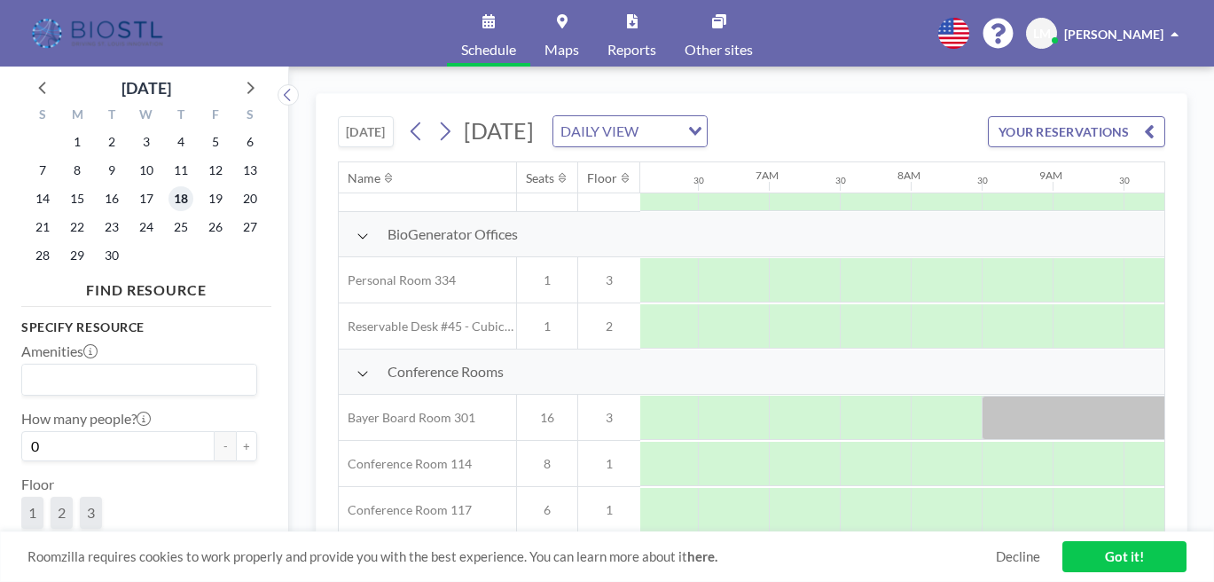
click at [168, 186] on span "18" at bounding box center [180, 198] width 25 height 25
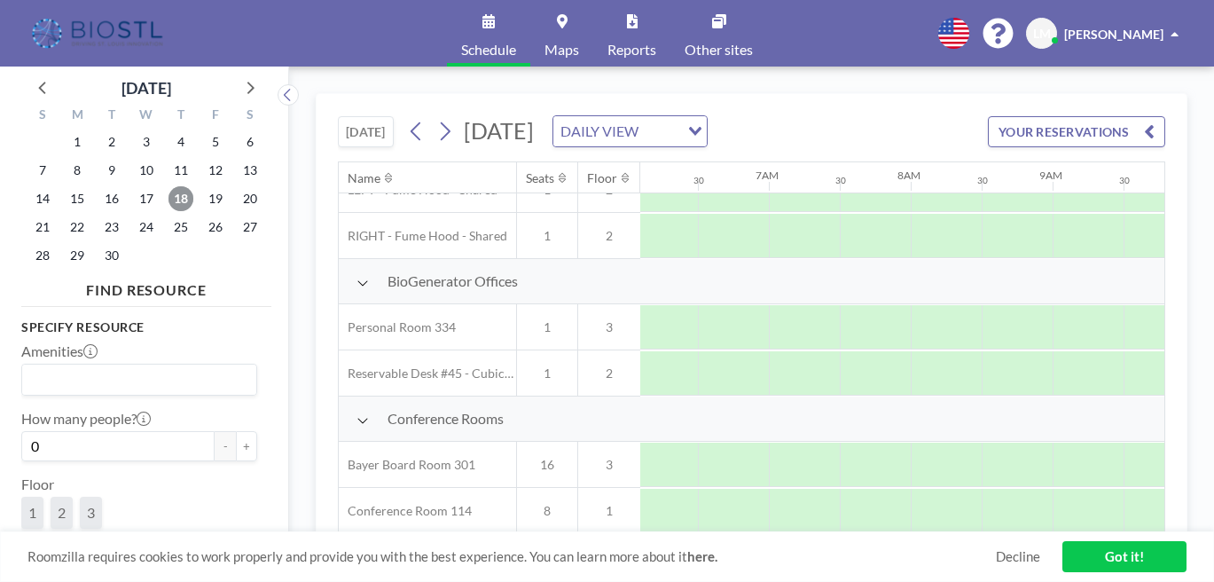
scroll to position [297, 864]
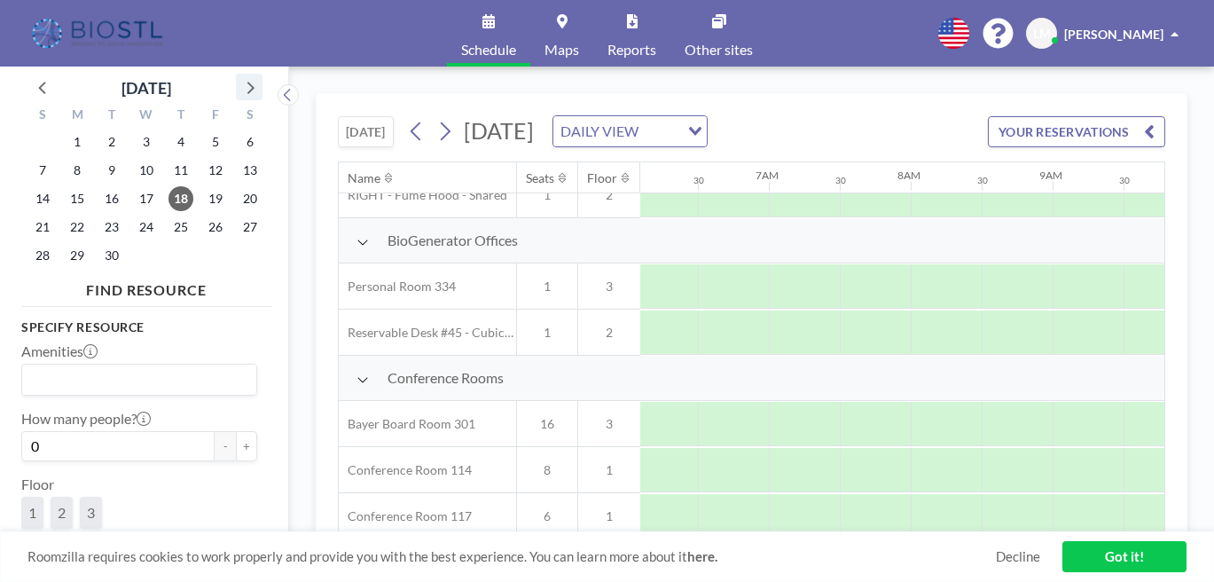
click at [247, 82] on icon at bounding box center [250, 88] width 7 height 12
click at [238, 75] on icon at bounding box center [249, 86] width 23 height 23
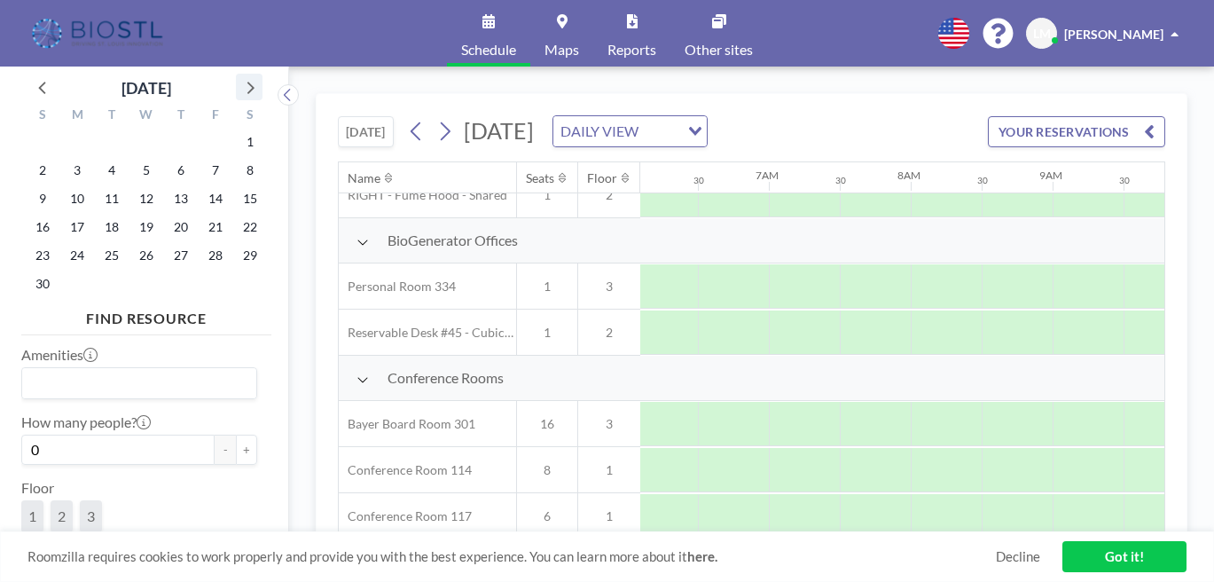
click at [238, 75] on icon at bounding box center [249, 86] width 23 height 23
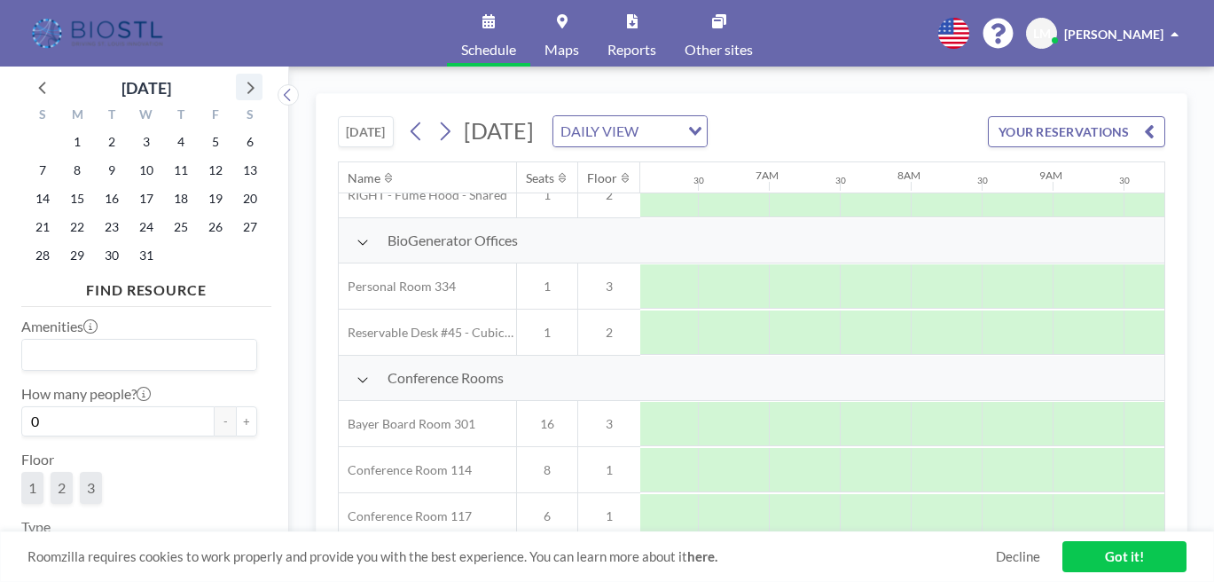
scroll to position [85, 0]
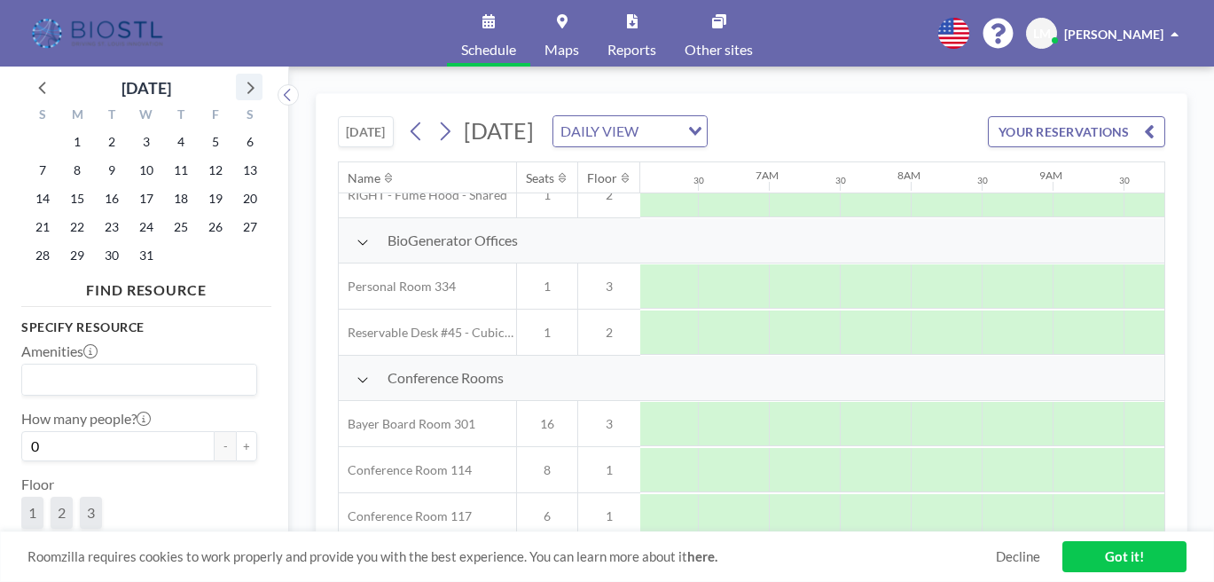
click at [238, 75] on icon at bounding box center [249, 86] width 23 height 23
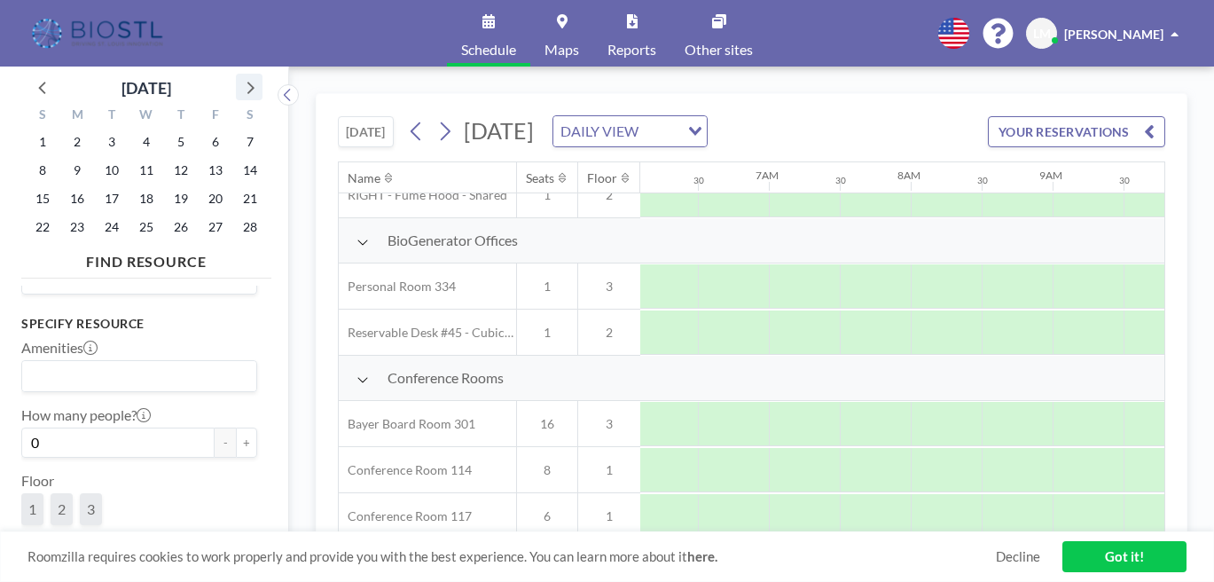
click at [238, 75] on icon at bounding box center [249, 86] width 23 height 23
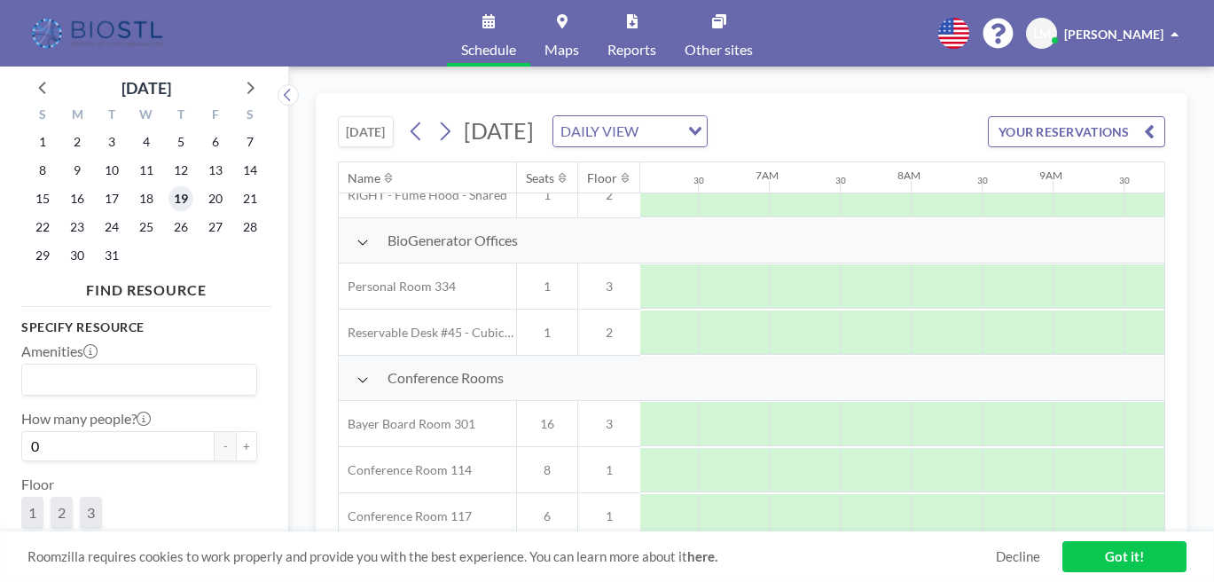
click at [168, 186] on span "19" at bounding box center [180, 198] width 25 height 25
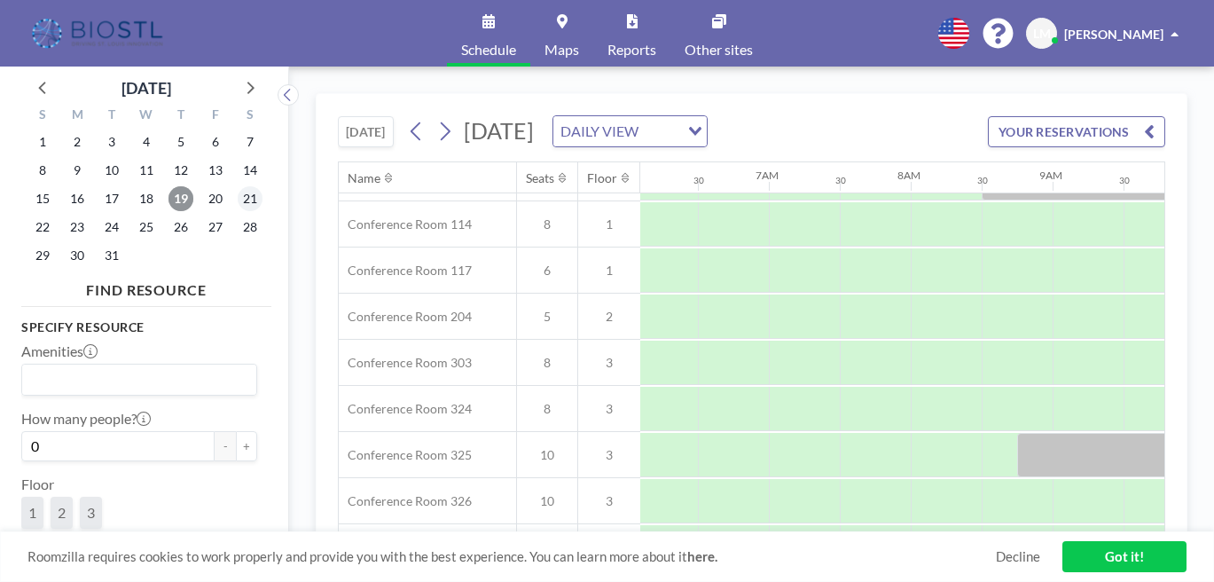
scroll to position [546, 864]
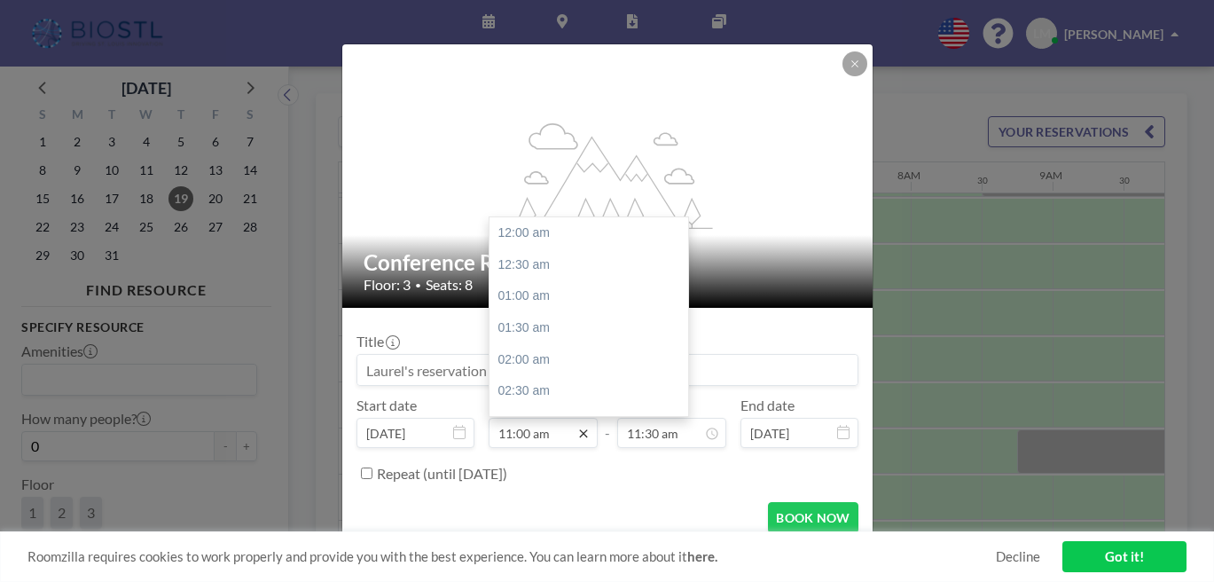
scroll to position [622, 0]
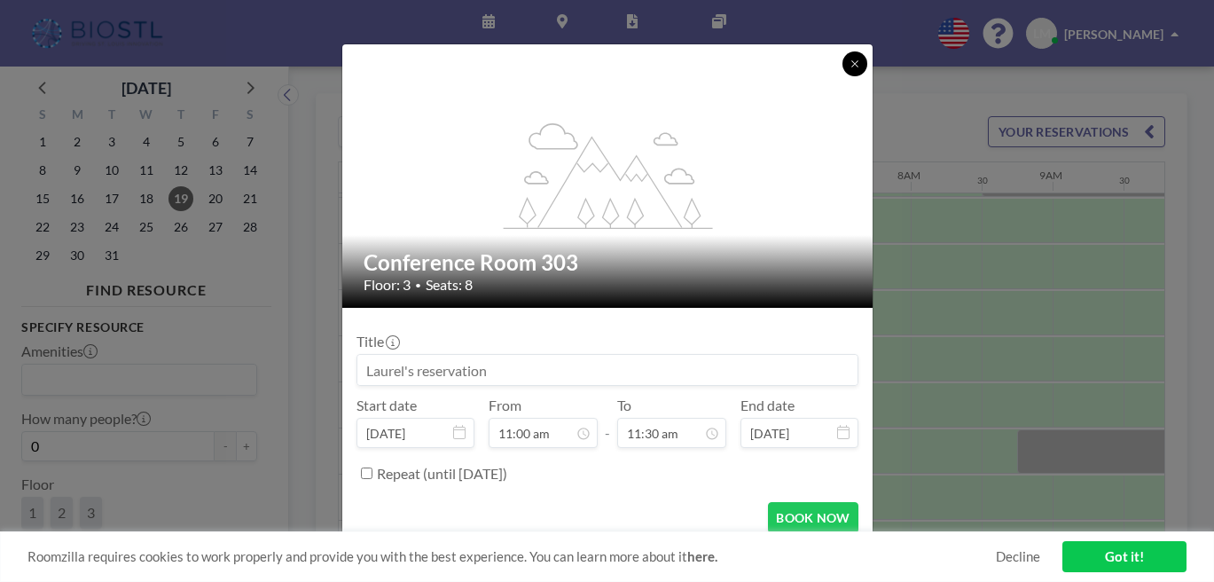
click at [849, 69] on icon at bounding box center [854, 64] width 11 height 11
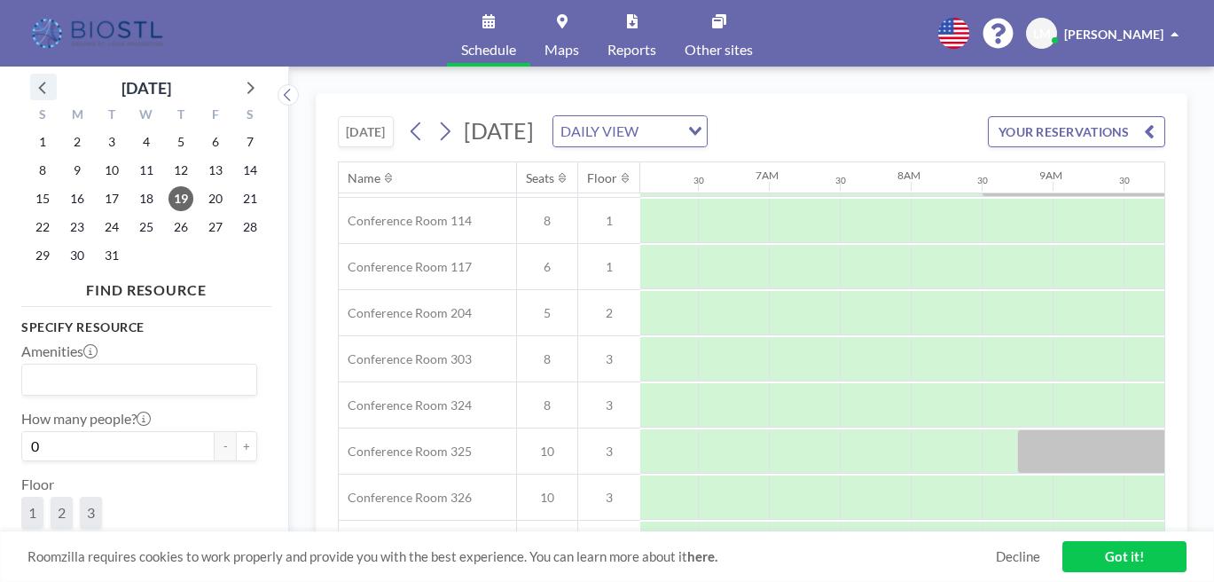
click at [39, 75] on icon at bounding box center [43, 86] width 23 height 23
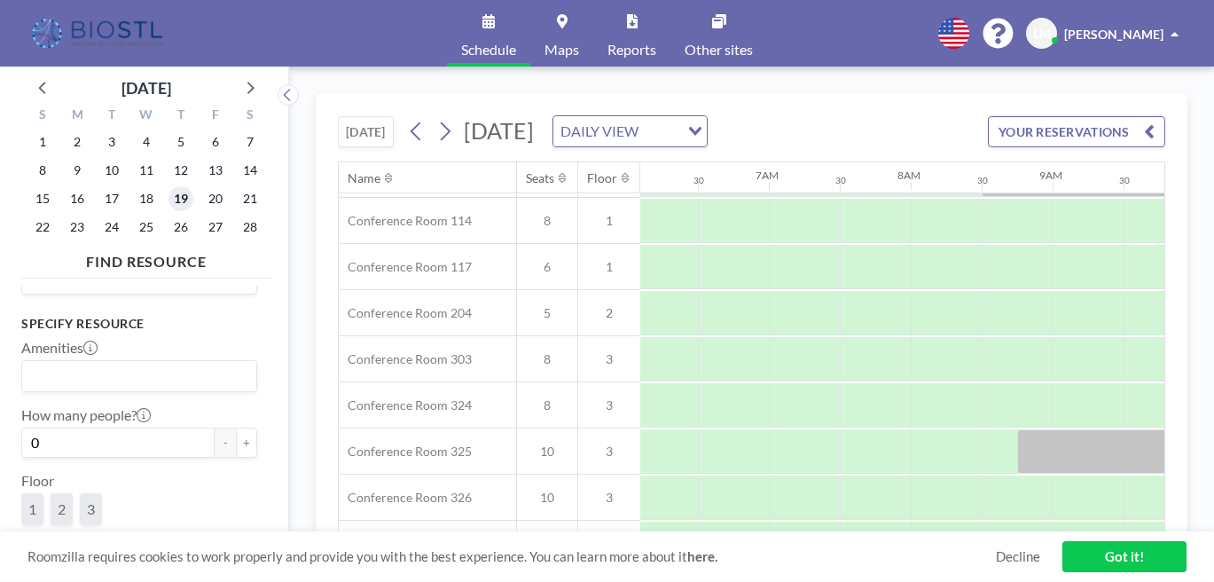
click at [168, 186] on span "19" at bounding box center [180, 198] width 25 height 25
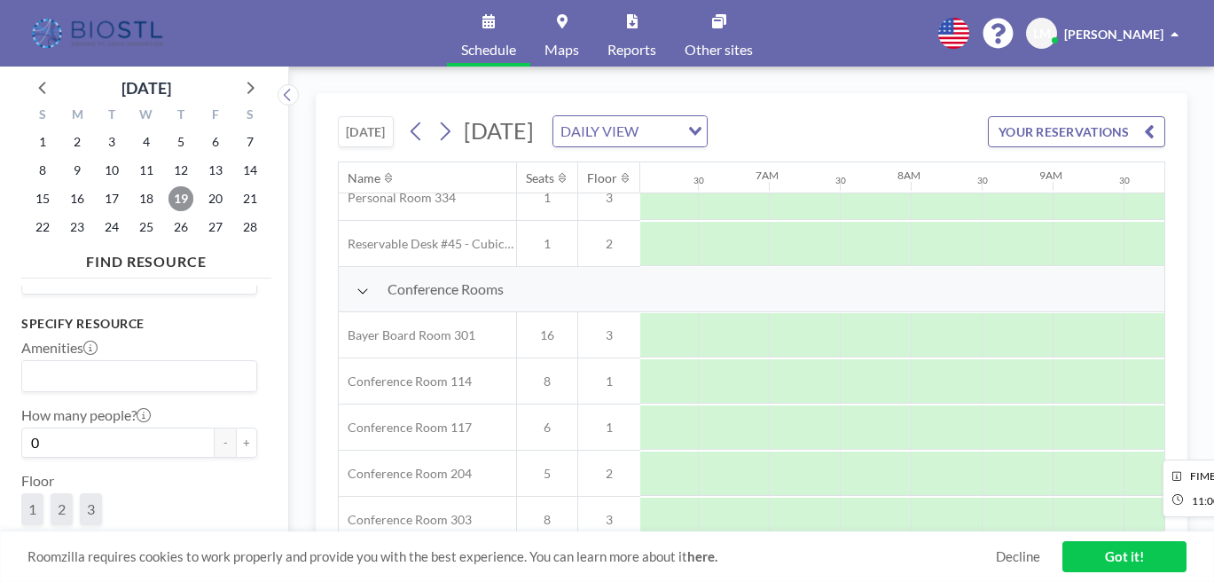
scroll to position [391, 864]
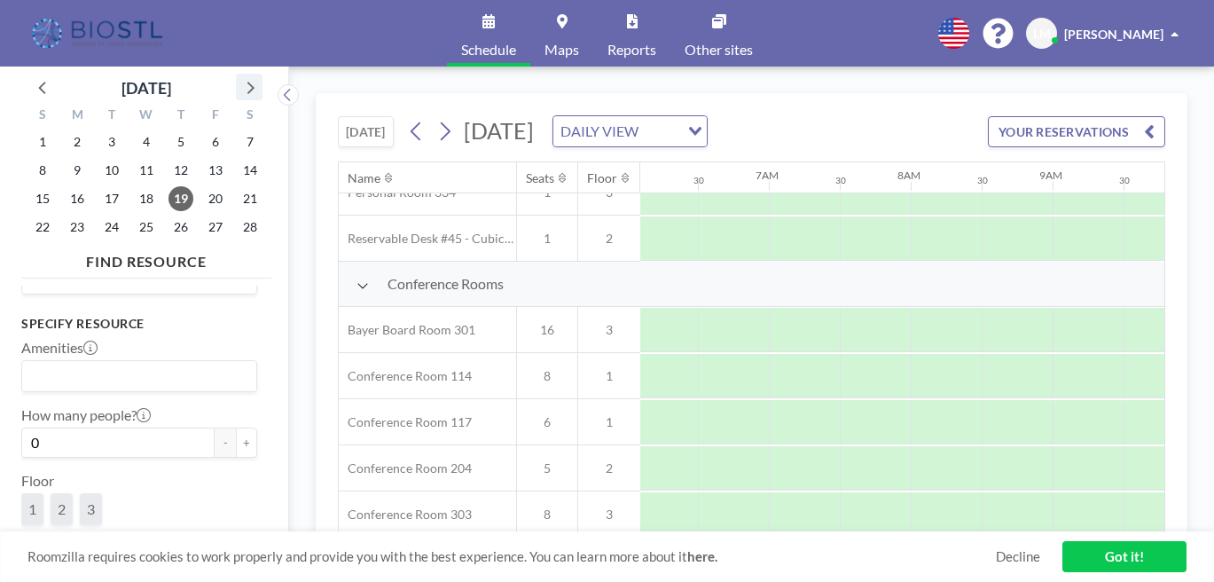
click at [238, 75] on icon at bounding box center [249, 86] width 23 height 23
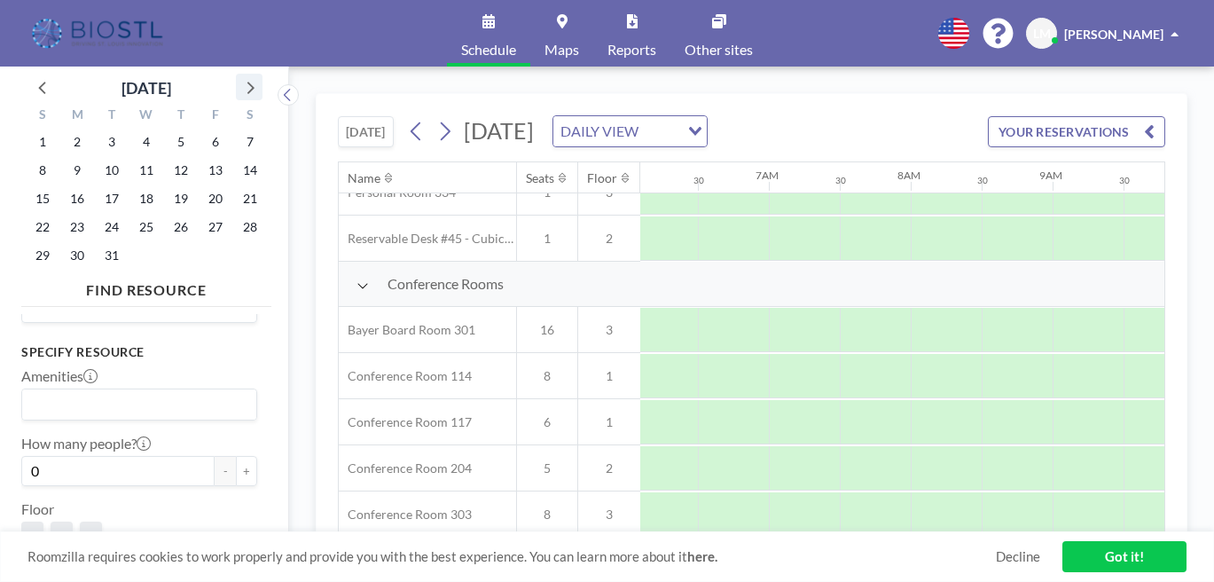
scroll to position [85, 0]
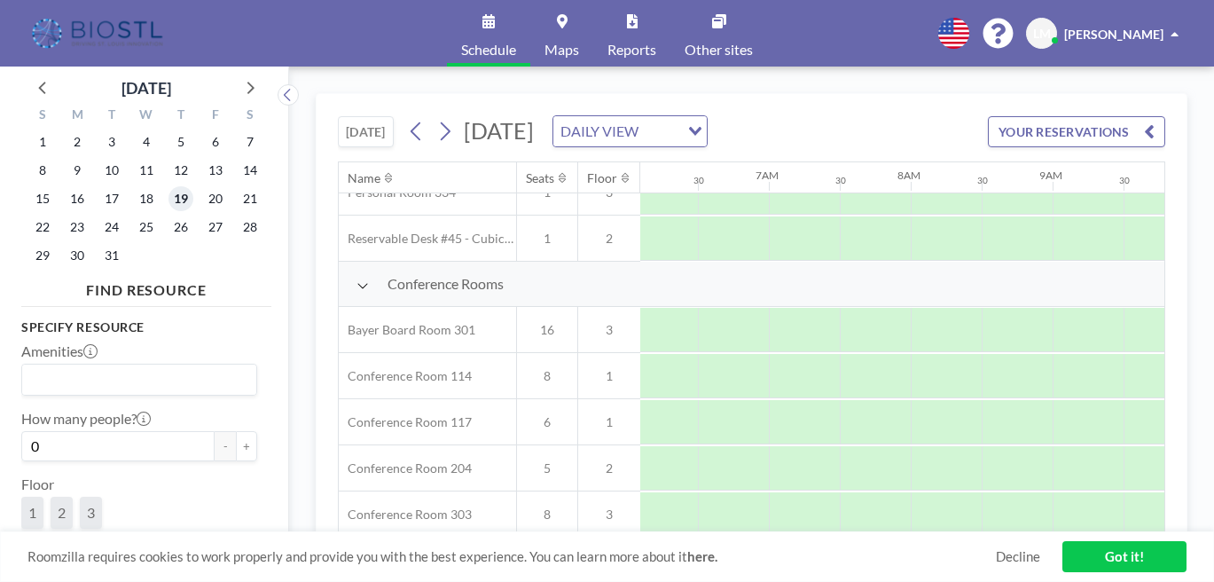
click at [168, 186] on span "19" at bounding box center [180, 198] width 25 height 25
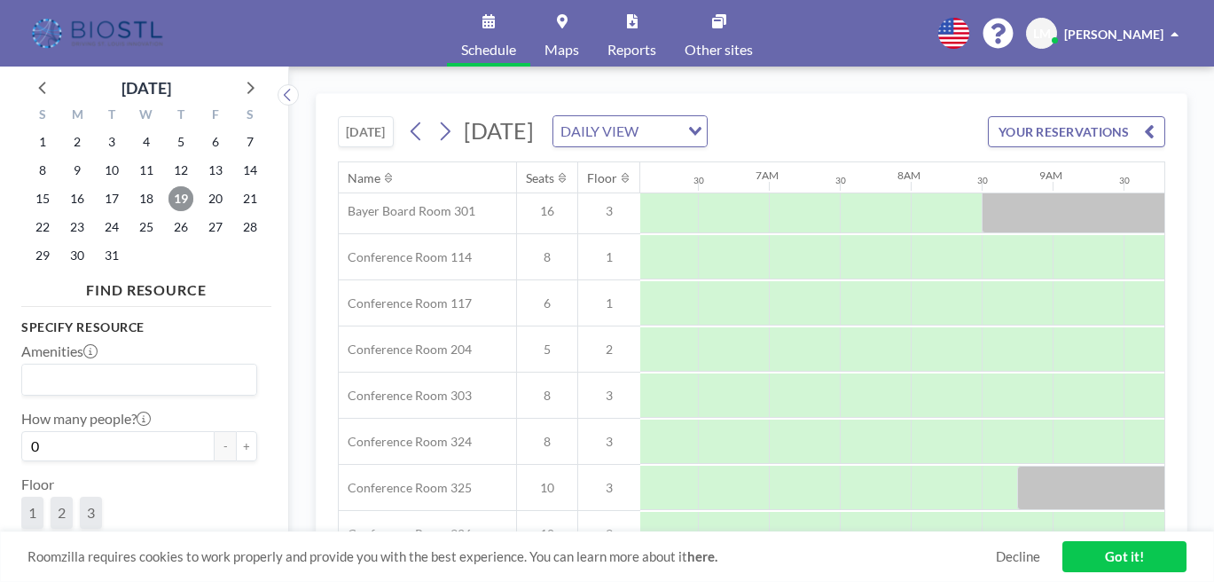
scroll to position [507, 864]
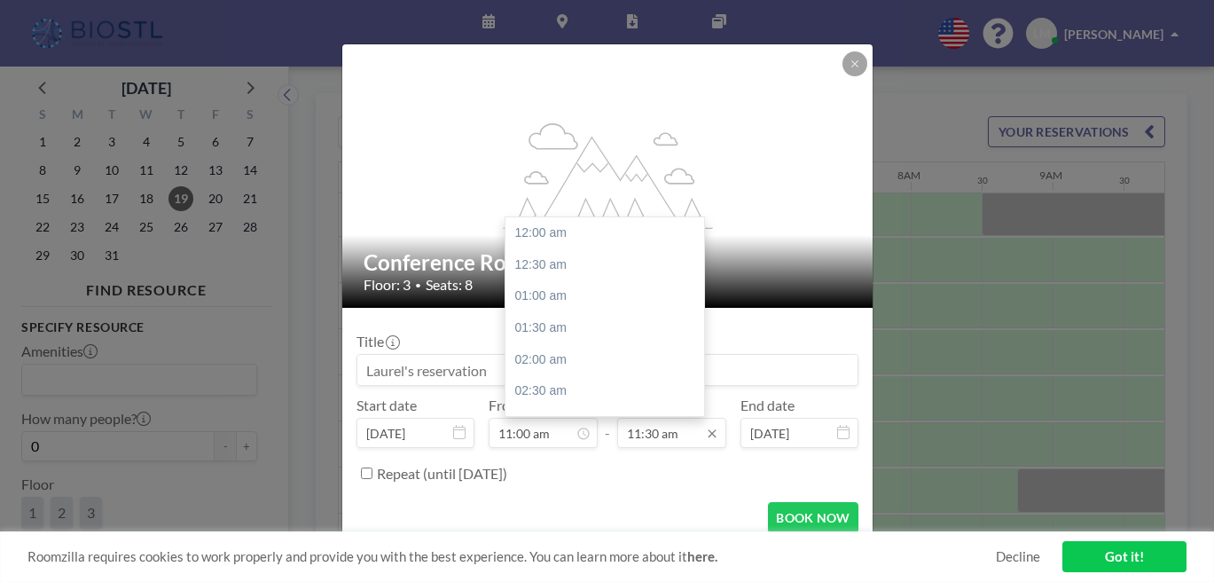
scroll to position [651, 0]
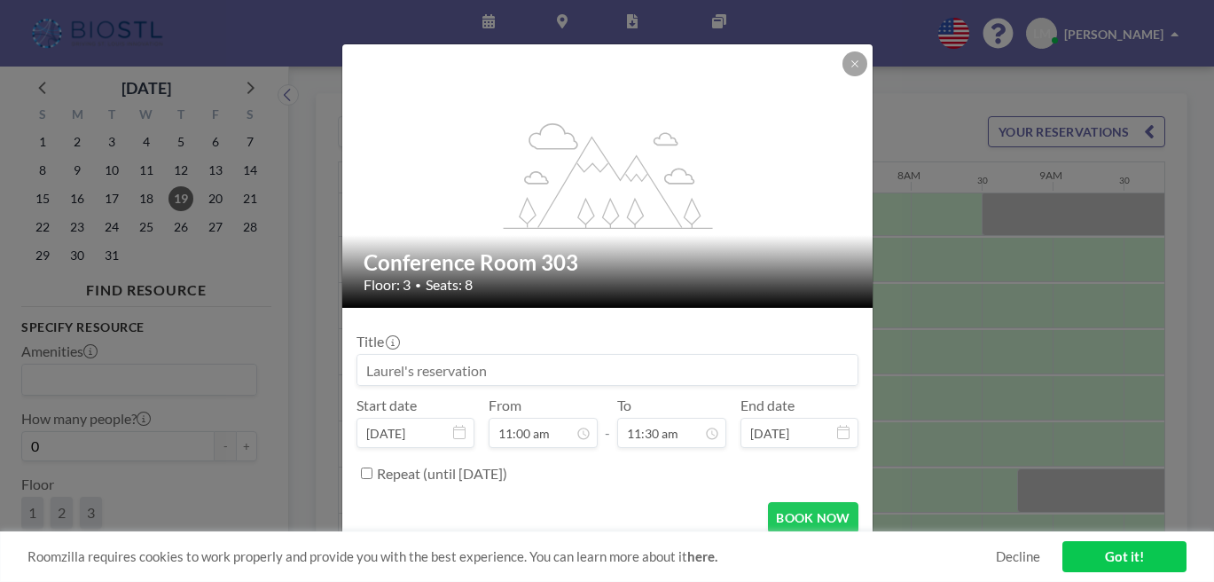
click at [467, 355] on input at bounding box center [607, 370] width 500 height 30
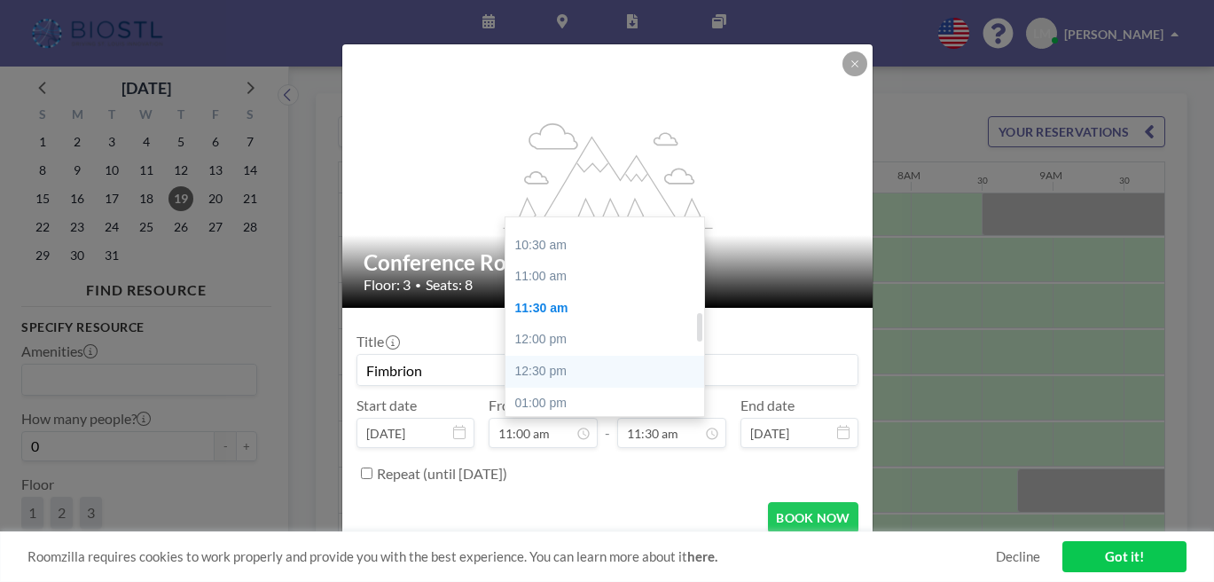
type input "Fimbrion"
click at [543, 355] on div "12:30 pm" at bounding box center [604, 371] width 199 height 32
type input "12:30 pm"
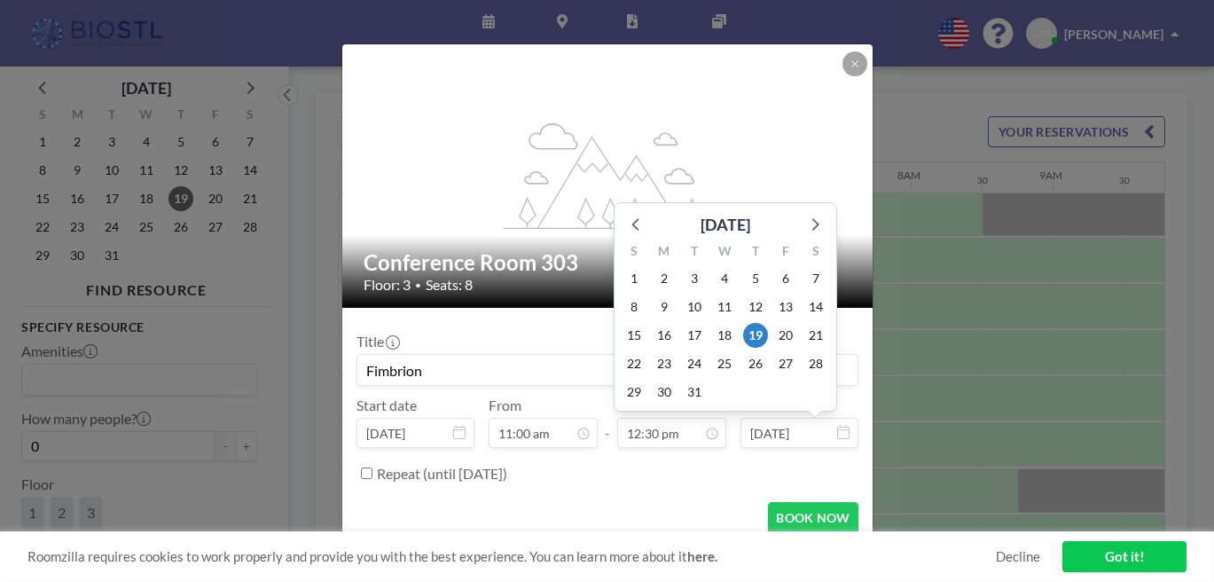
click at [776, 418] on input "Mar 19, 2026" at bounding box center [799, 433] width 118 height 30
click at [777, 418] on input "Mar 19, 2026" at bounding box center [799, 433] width 118 height 30
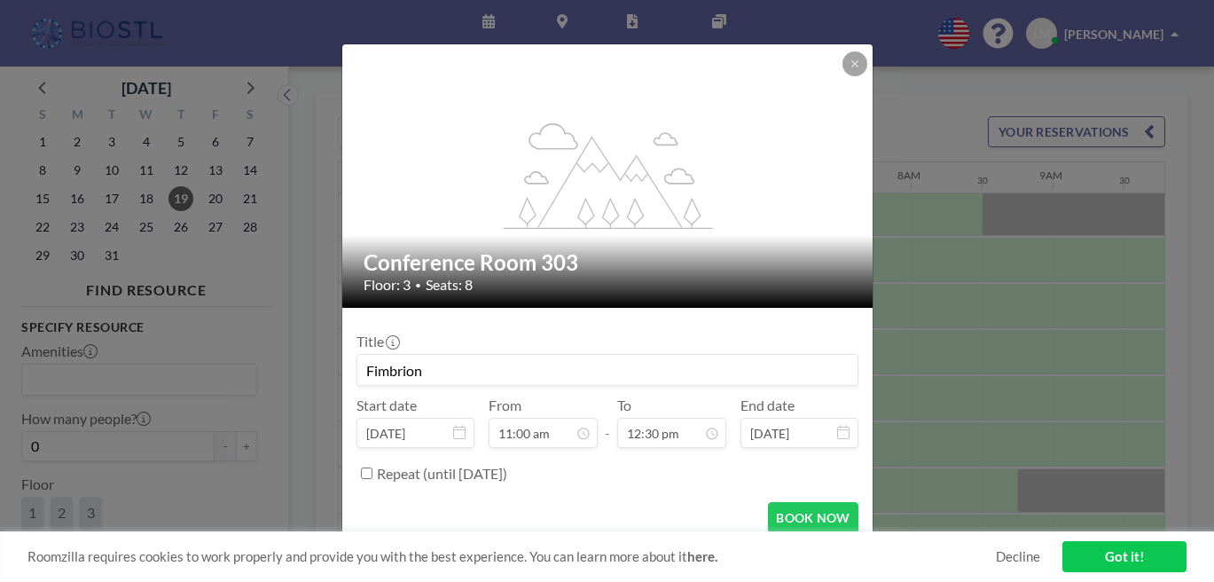
type input "Mar 19, 2027"
click at [372, 467] on input "Repeat (until August 27, 2027)" at bounding box center [367, 473] width 12 height 12
checkbox input "true"
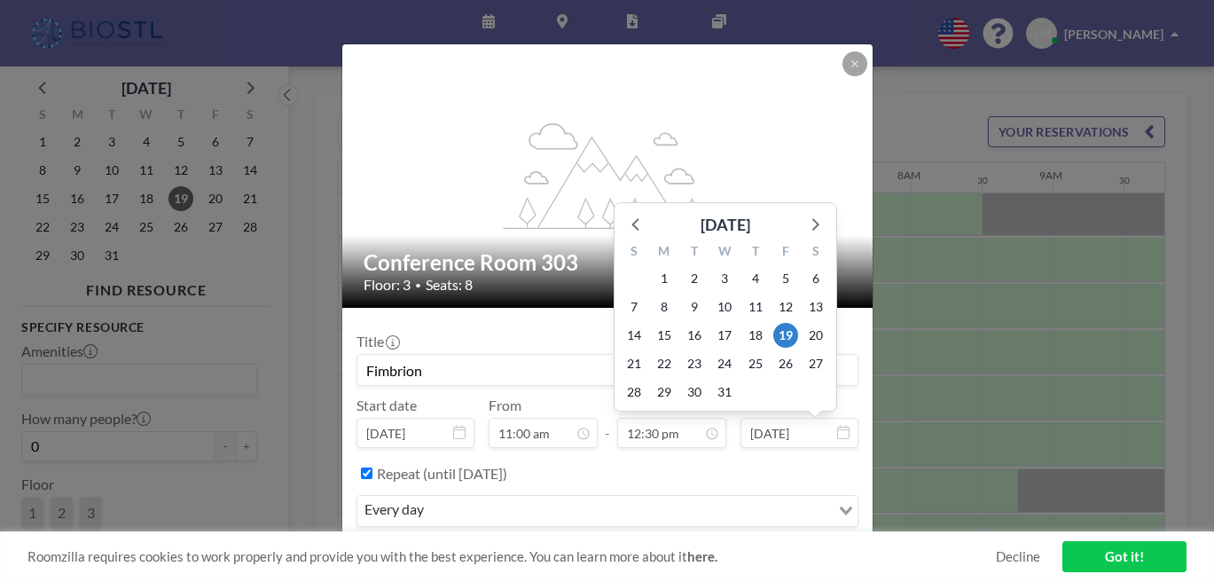
click at [795, 418] on input "Mar 19, 2027" at bounding box center [799, 433] width 118 height 30
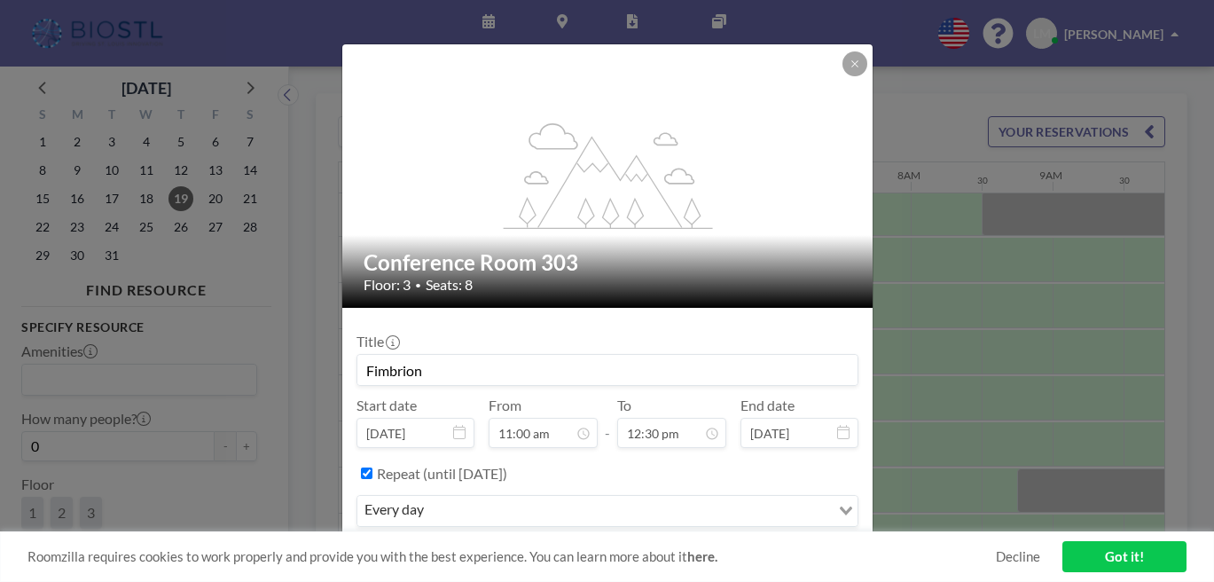
type input "Mar 19, 2026"
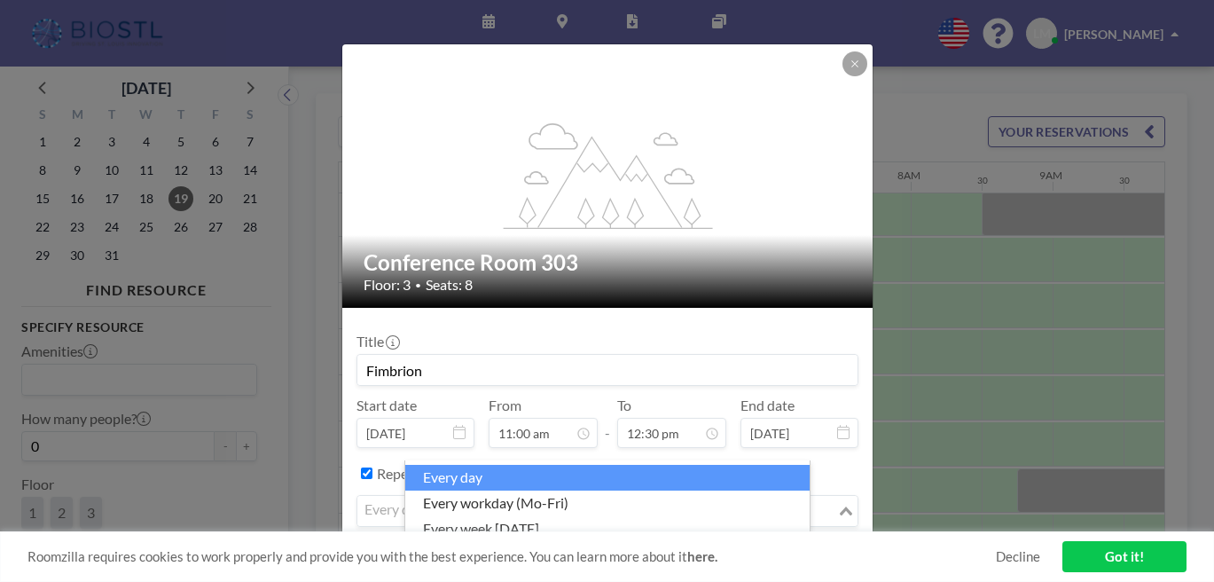
click at [837, 496] on div "Loading..." at bounding box center [847, 509] width 20 height 27
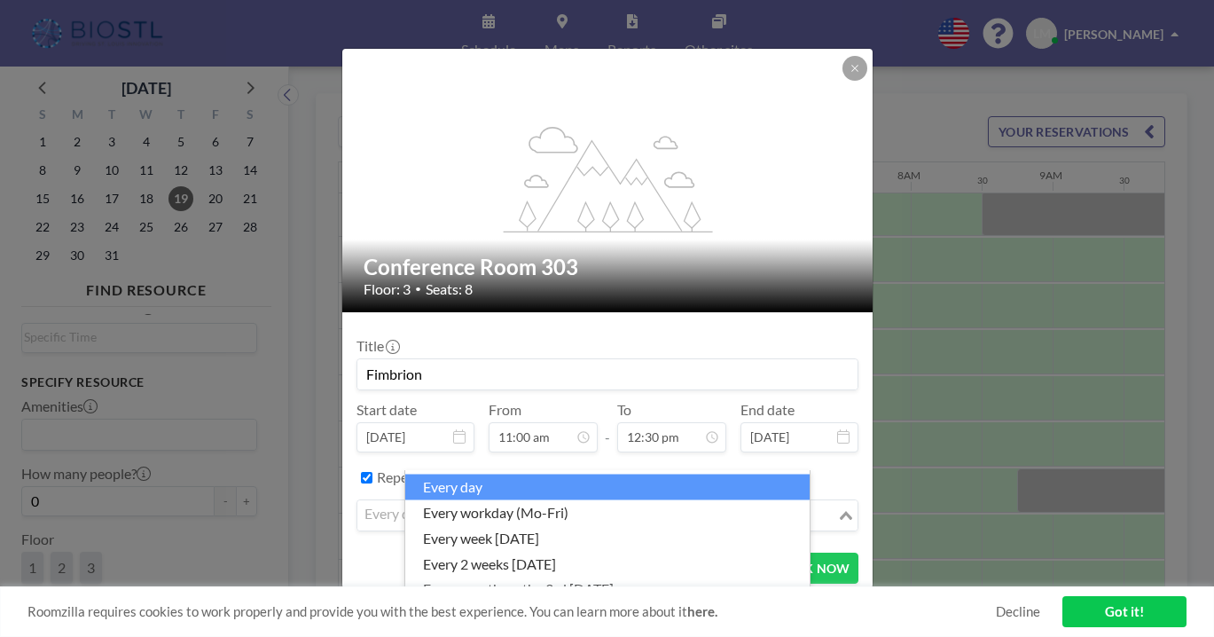
scroll to position [504, 864]
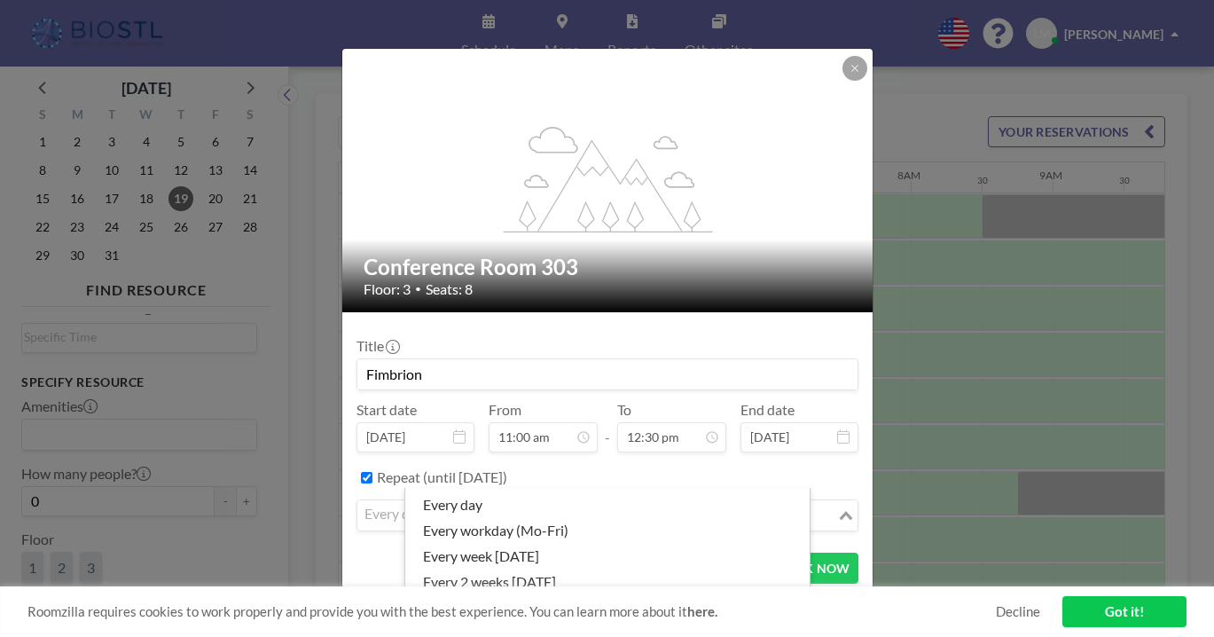
click at [587, 581] on li "every month on the 3rd Thursday" at bounding box center [607, 607] width 404 height 26
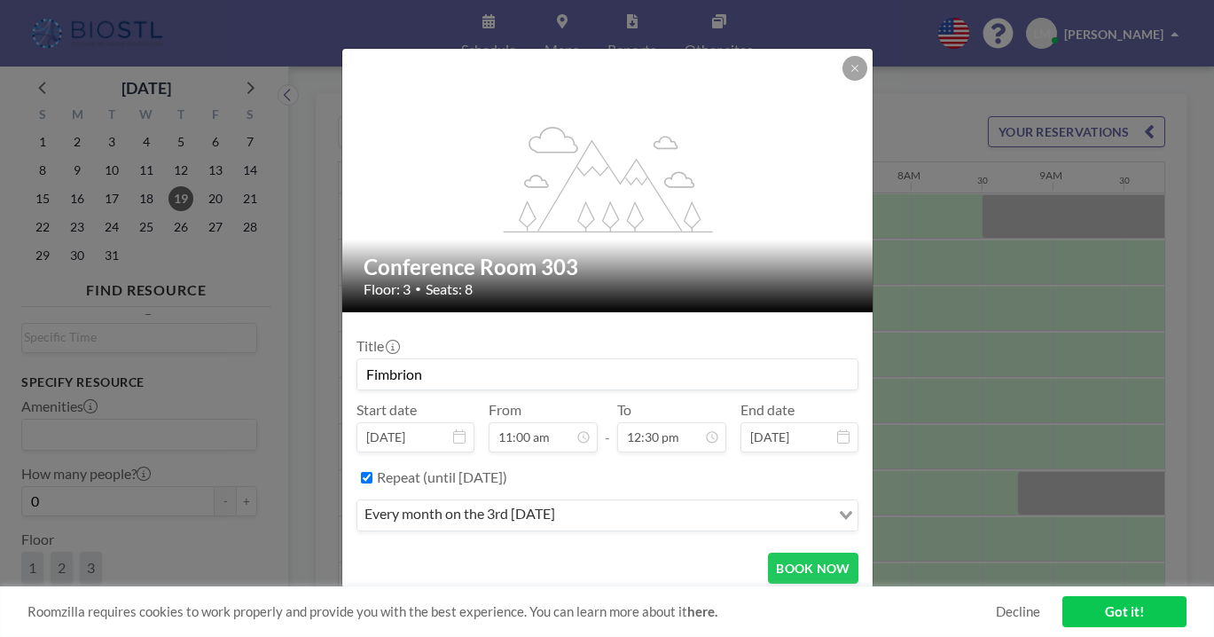
click at [1112, 581] on link "Got it!" at bounding box center [1124, 611] width 124 height 31
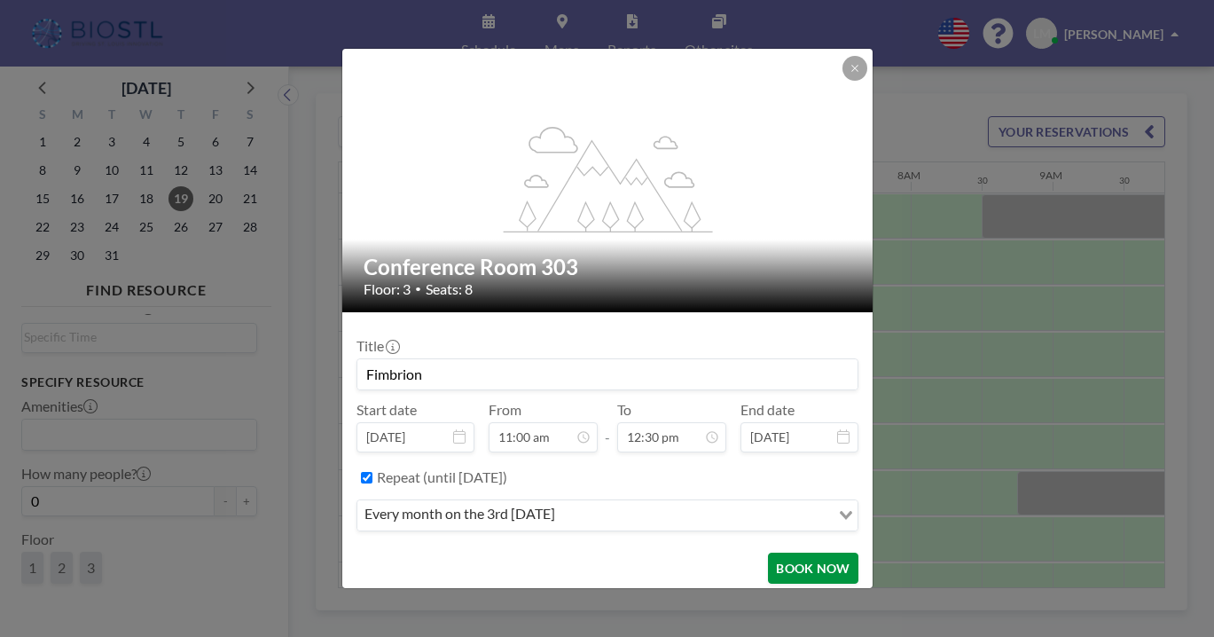
click at [770, 552] on button "BOOK NOW" at bounding box center [813, 567] width 90 height 31
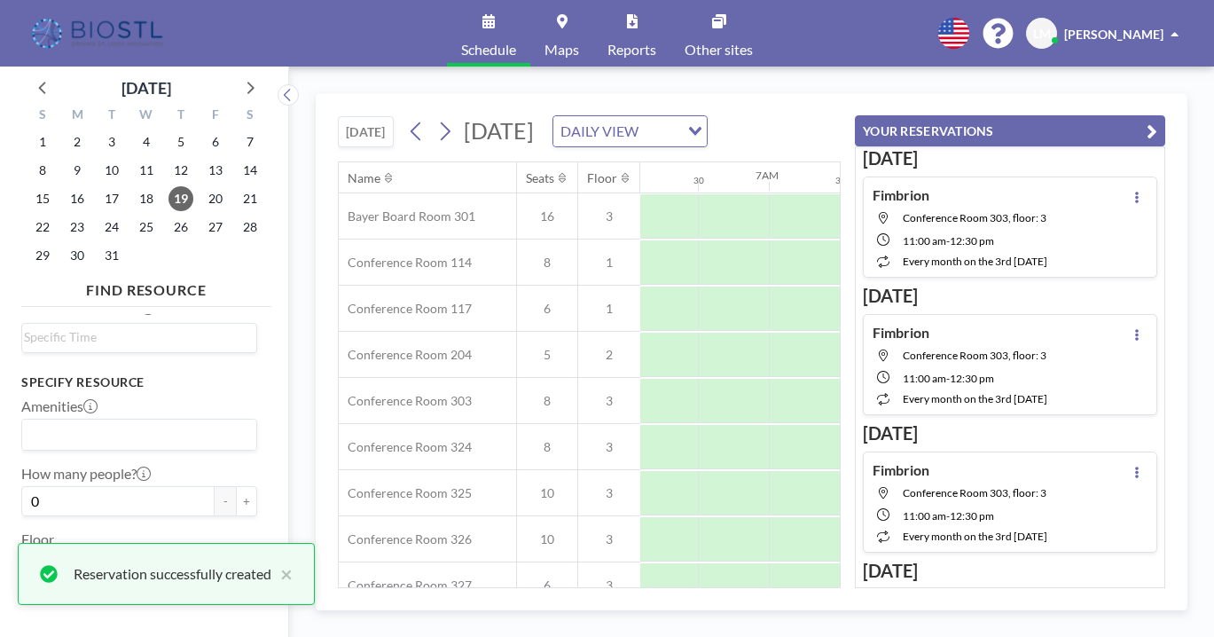
click at [1142, 115] on button "YOUR RESERVATIONS" at bounding box center [1010, 130] width 310 height 31
